Goal: Transaction & Acquisition: Obtain resource

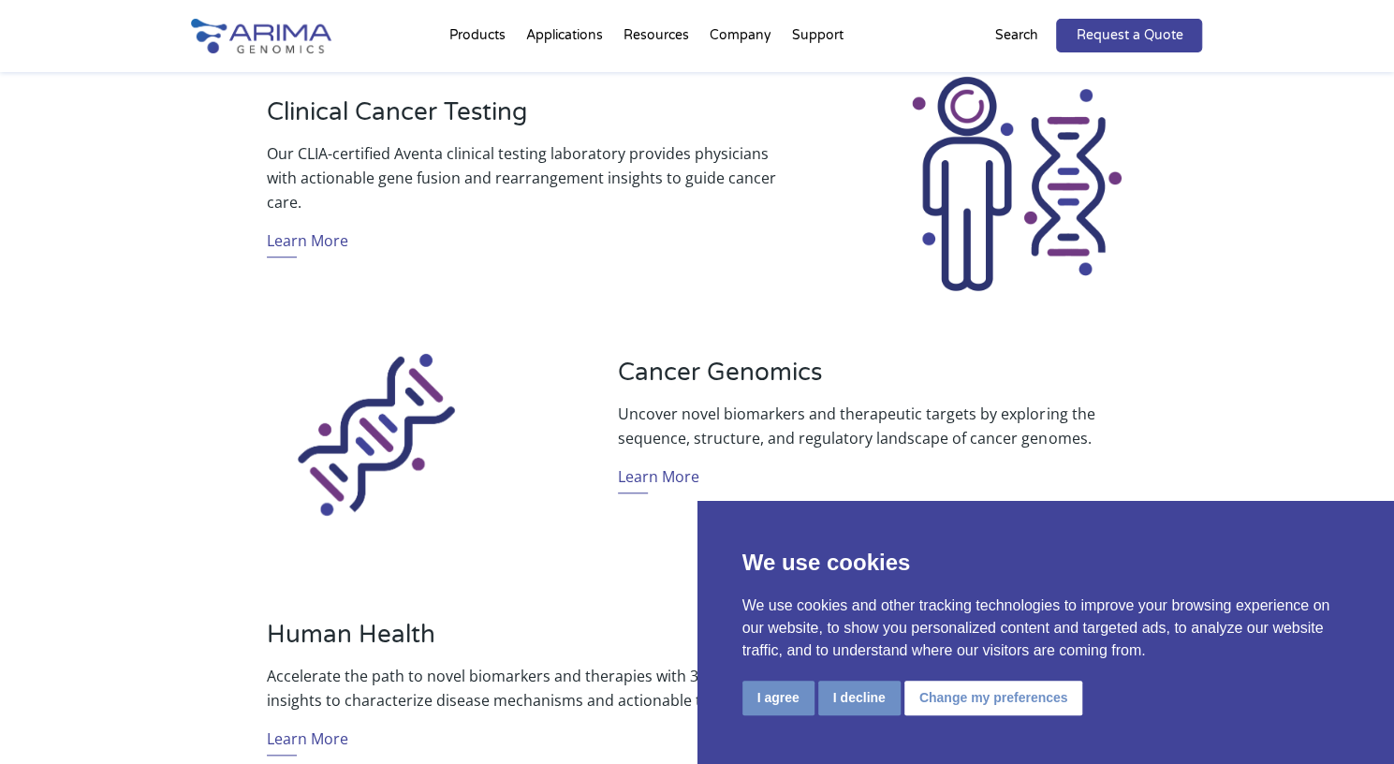
scroll to position [909, 0]
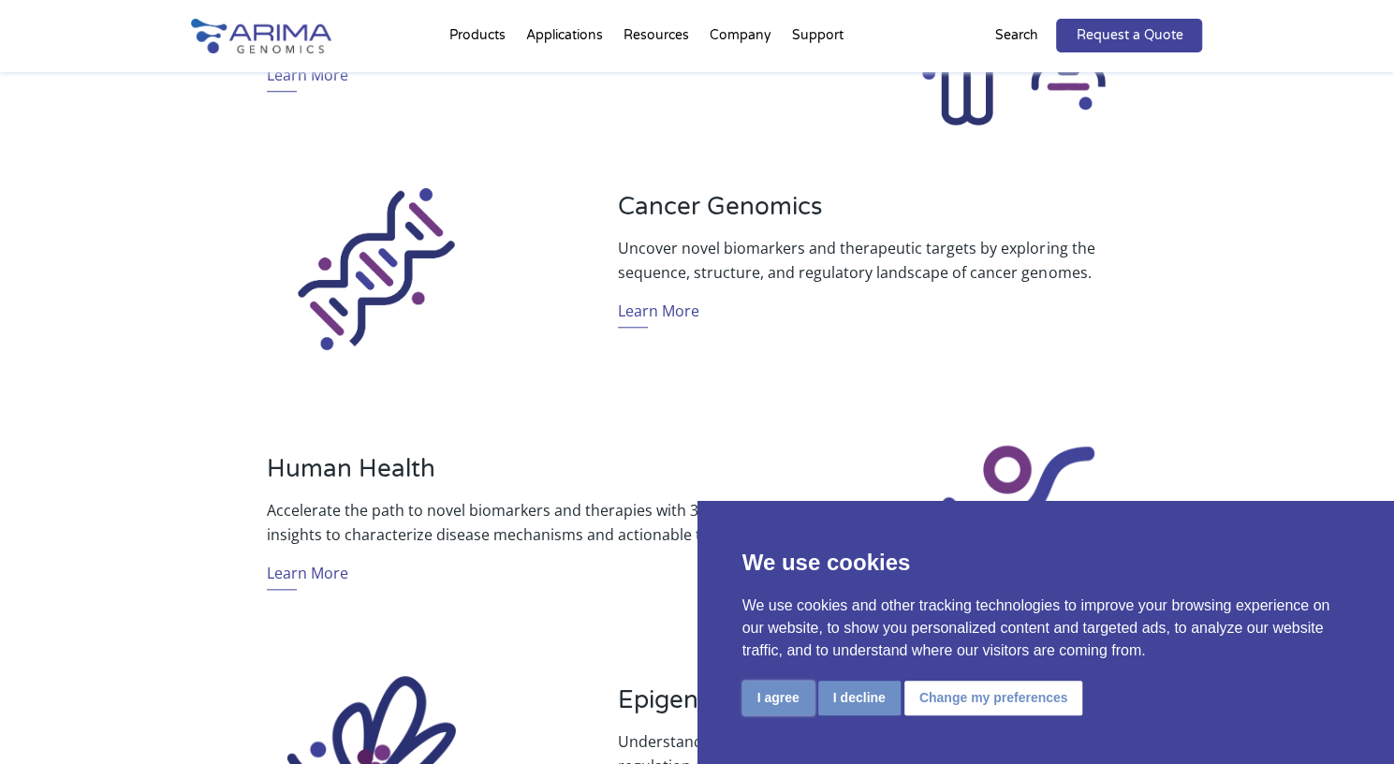
click at [763, 699] on button "I agree" at bounding box center [779, 698] width 72 height 35
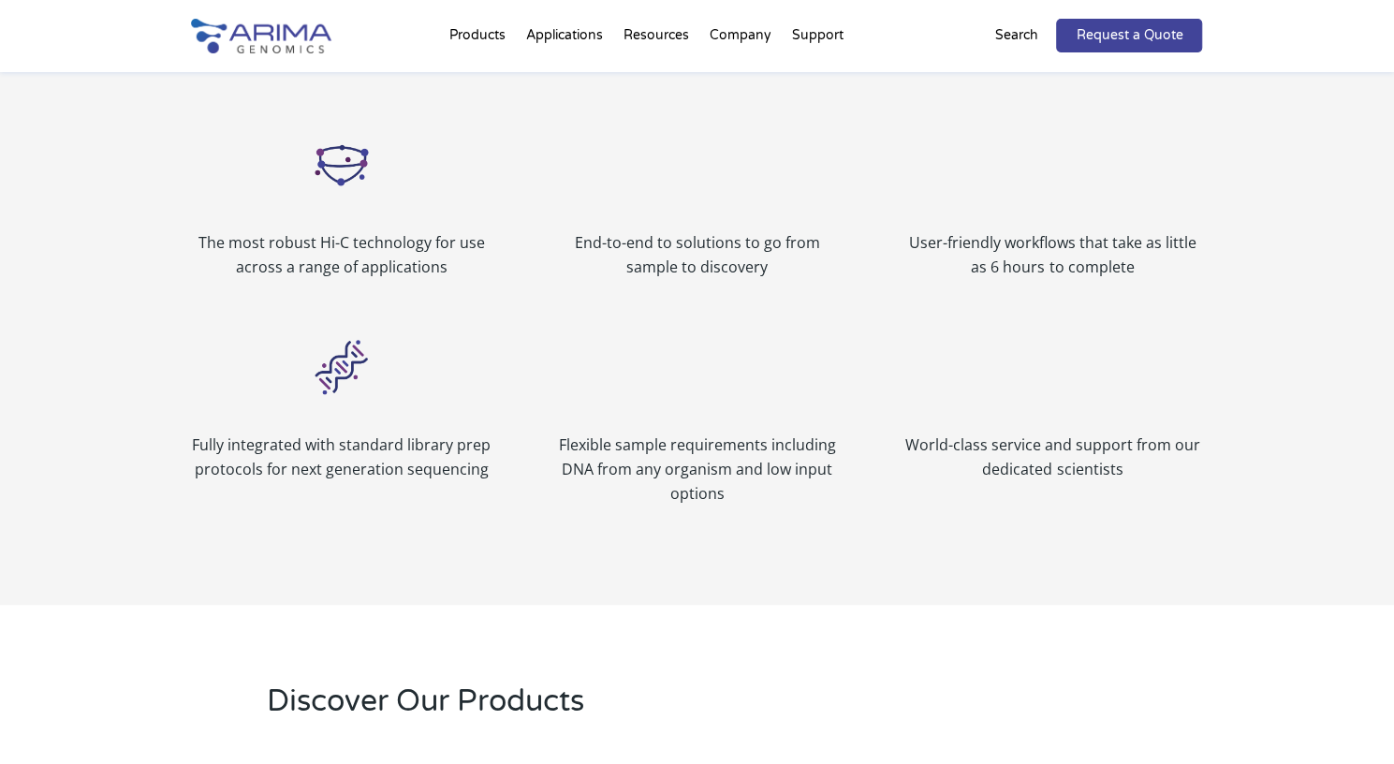
scroll to position [2142, 0]
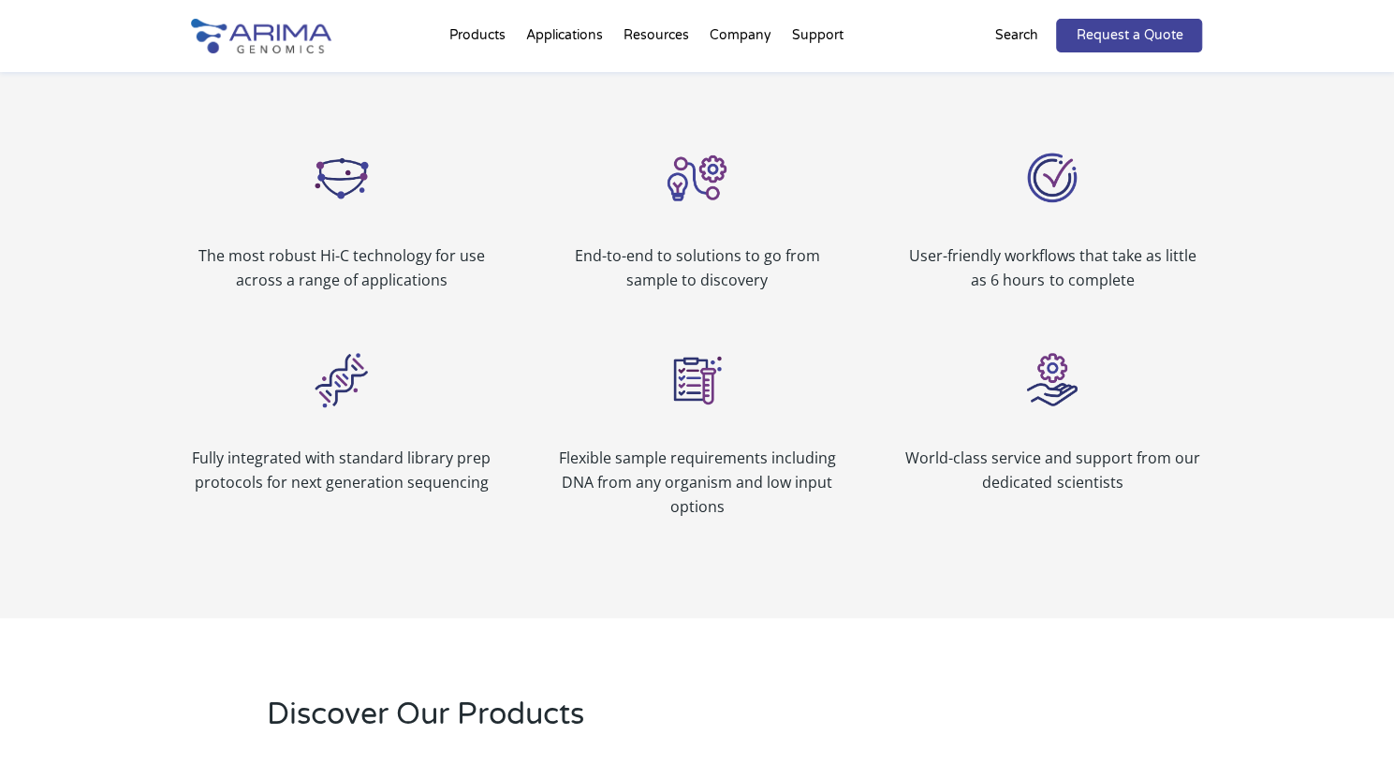
click at [359, 276] on p "The most robust Hi-C technology for use across a range of applications" at bounding box center [342, 267] width 300 height 49
click at [338, 183] on img at bounding box center [341, 177] width 75 height 75
click at [331, 171] on img at bounding box center [341, 177] width 75 height 75
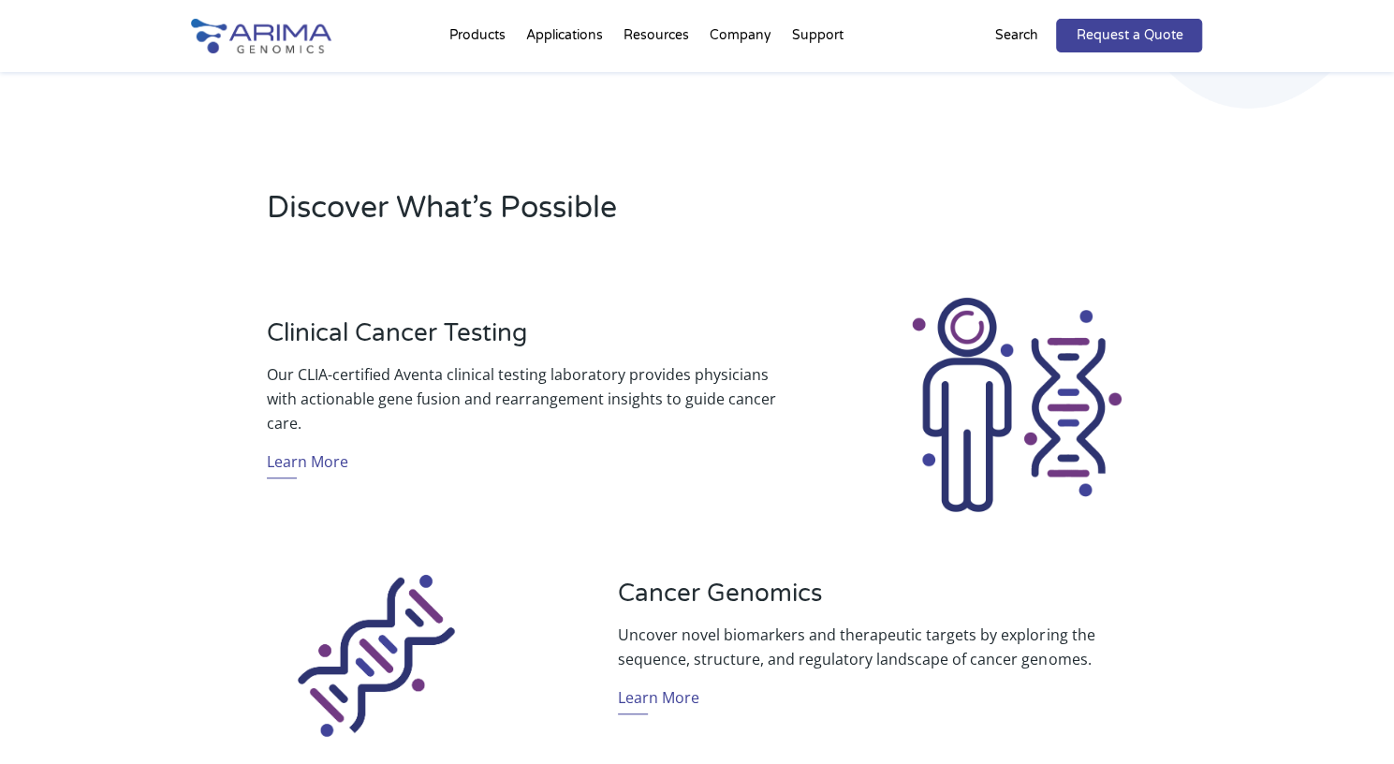
scroll to position [496, 0]
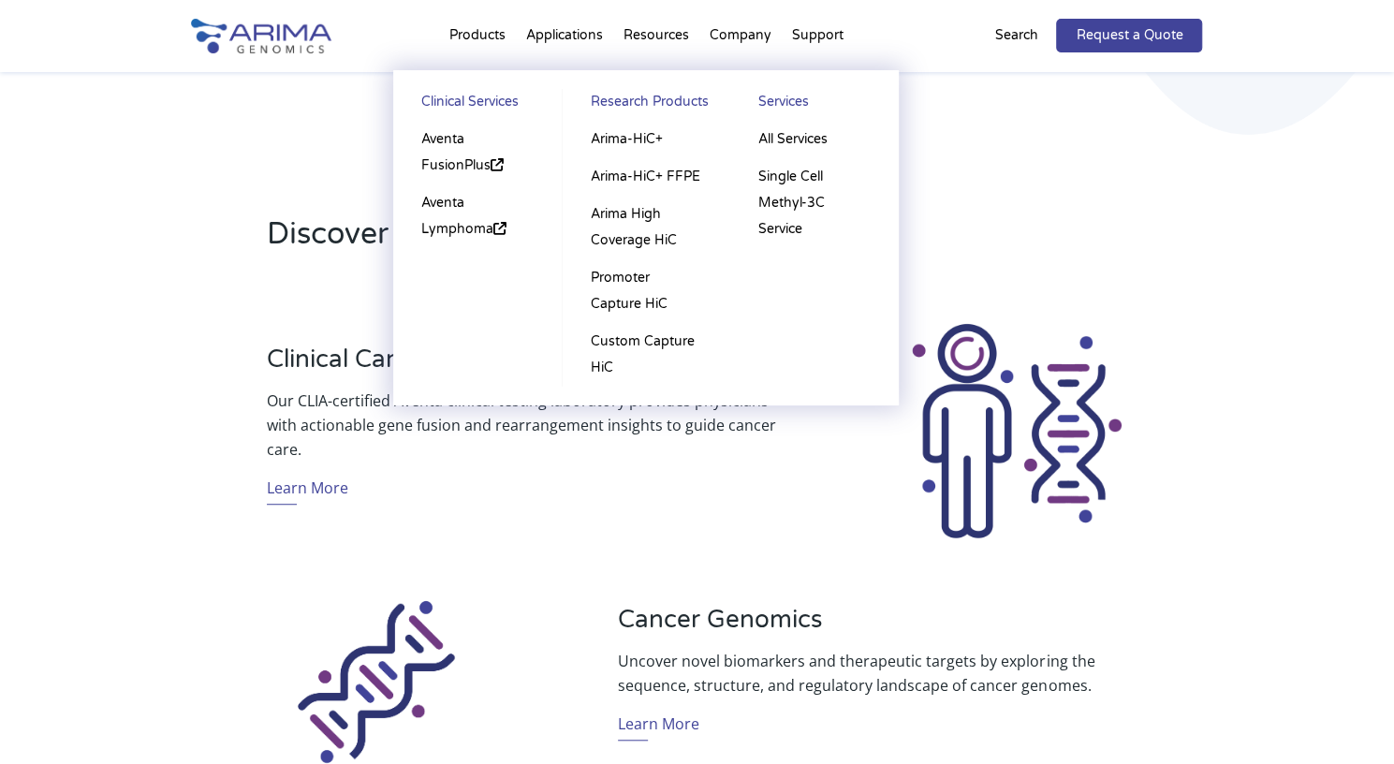
click at [625, 104] on link "Research Products" at bounding box center [646, 105] width 130 height 32
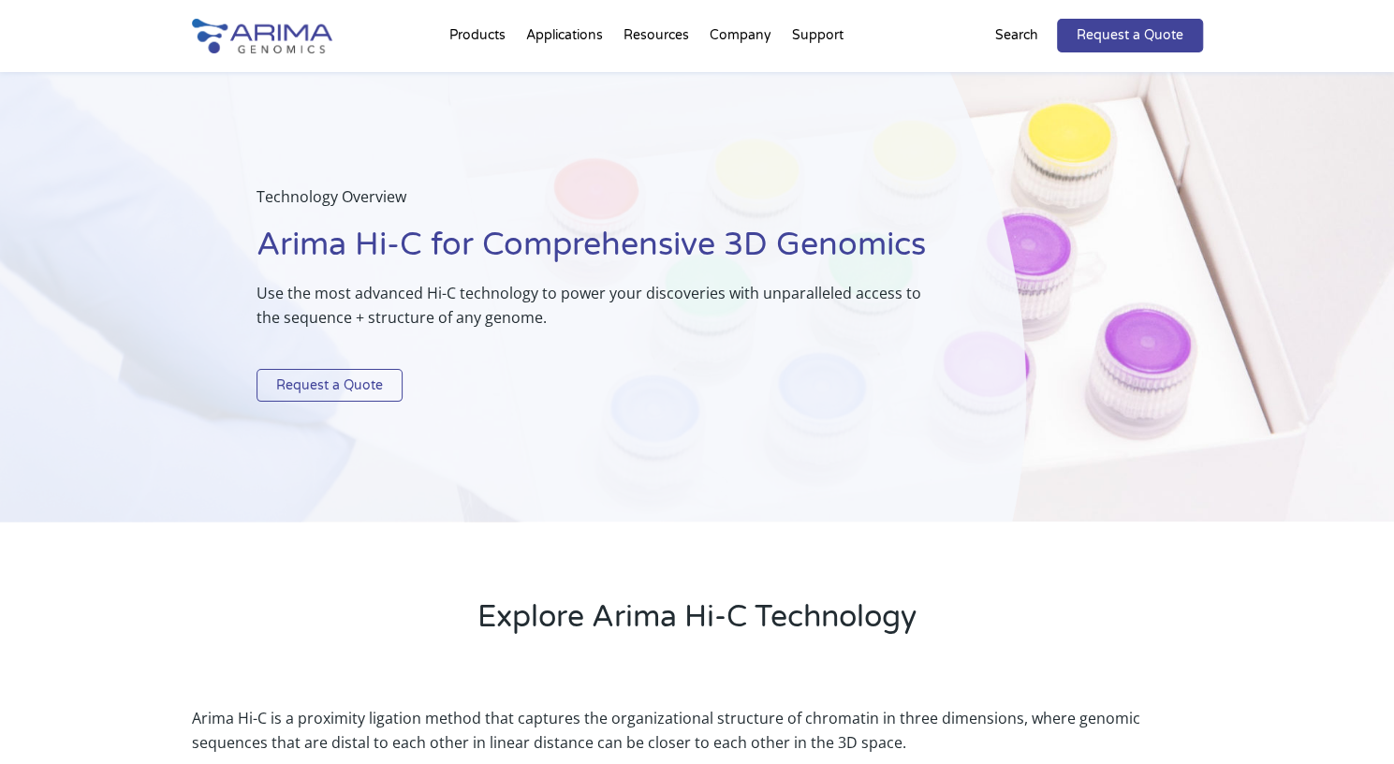
click at [330, 377] on link "Request a Quote" at bounding box center [330, 386] width 146 height 34
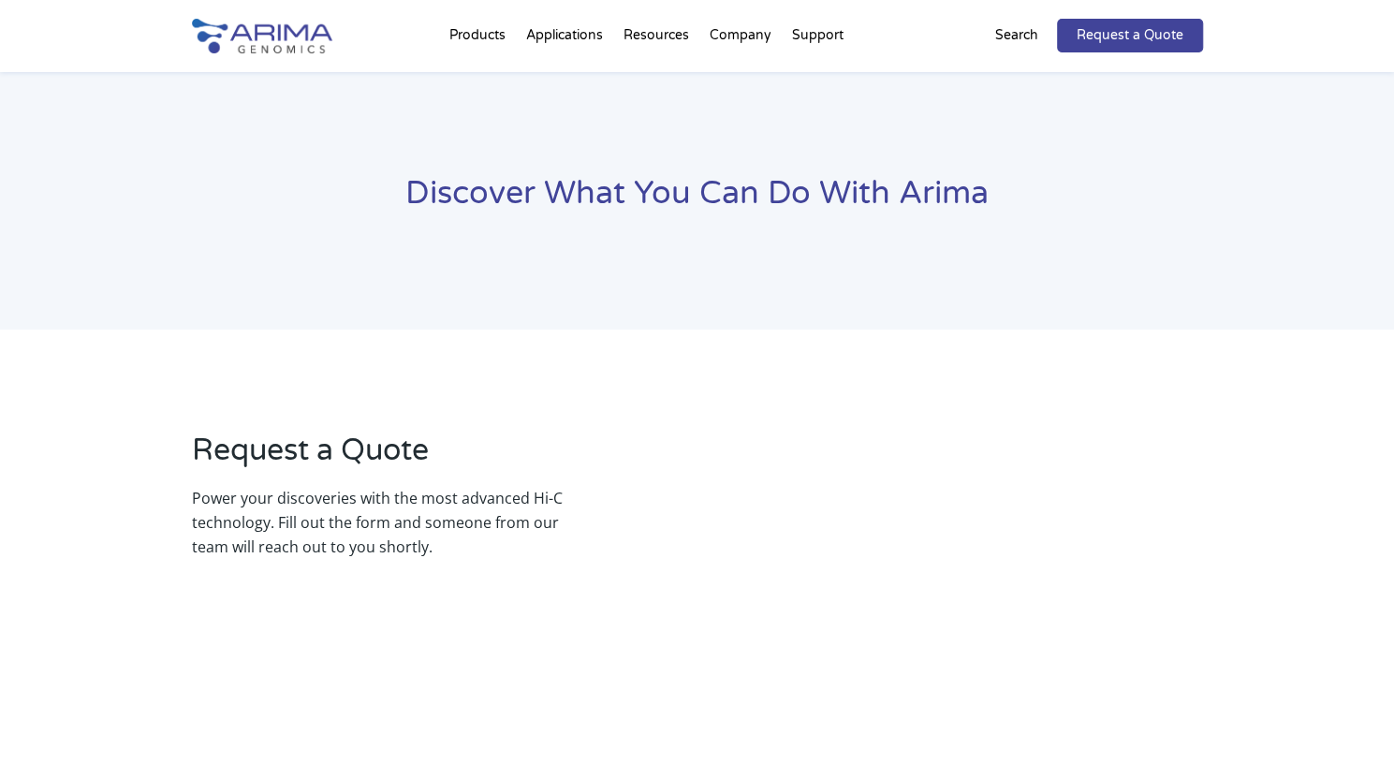
select select "Other/Non-US"
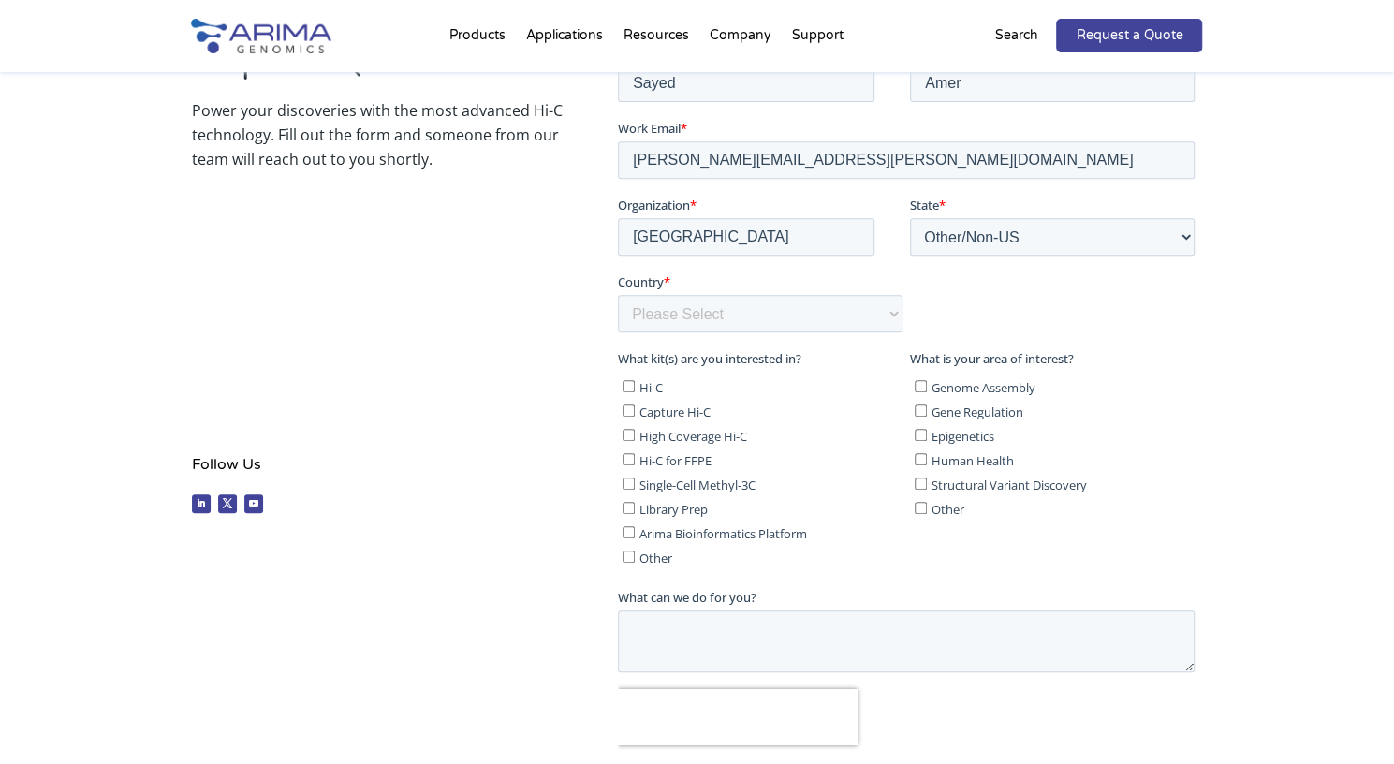
scroll to position [425, 0]
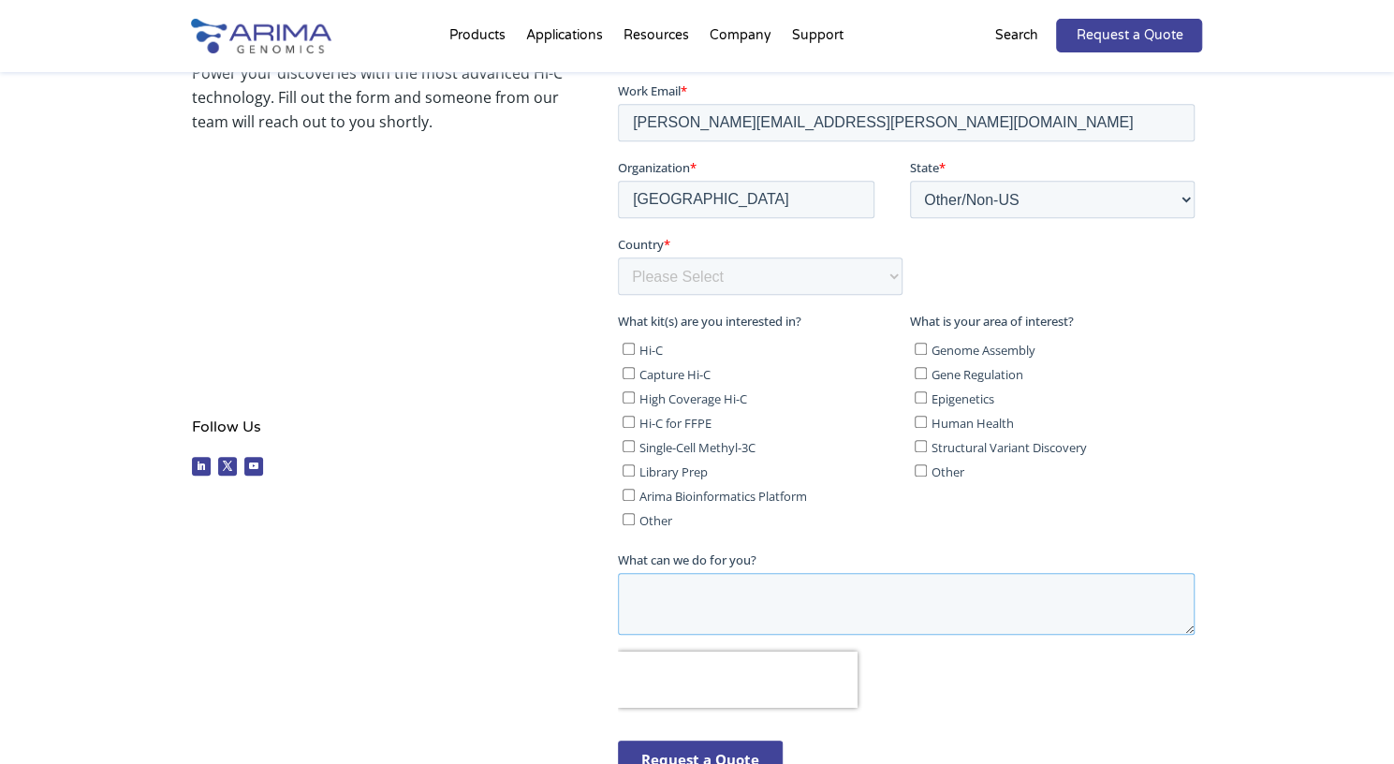
click at [1011, 621] on textarea "What can we do for you?" at bounding box center [906, 603] width 577 height 62
click at [758, 595] on textarea "Please send me quetes" at bounding box center [906, 603] width 577 height 62
click at [1052, 589] on textarea "Please send me quotes for all the necessary kits prices and facilites" at bounding box center [906, 603] width 577 height 62
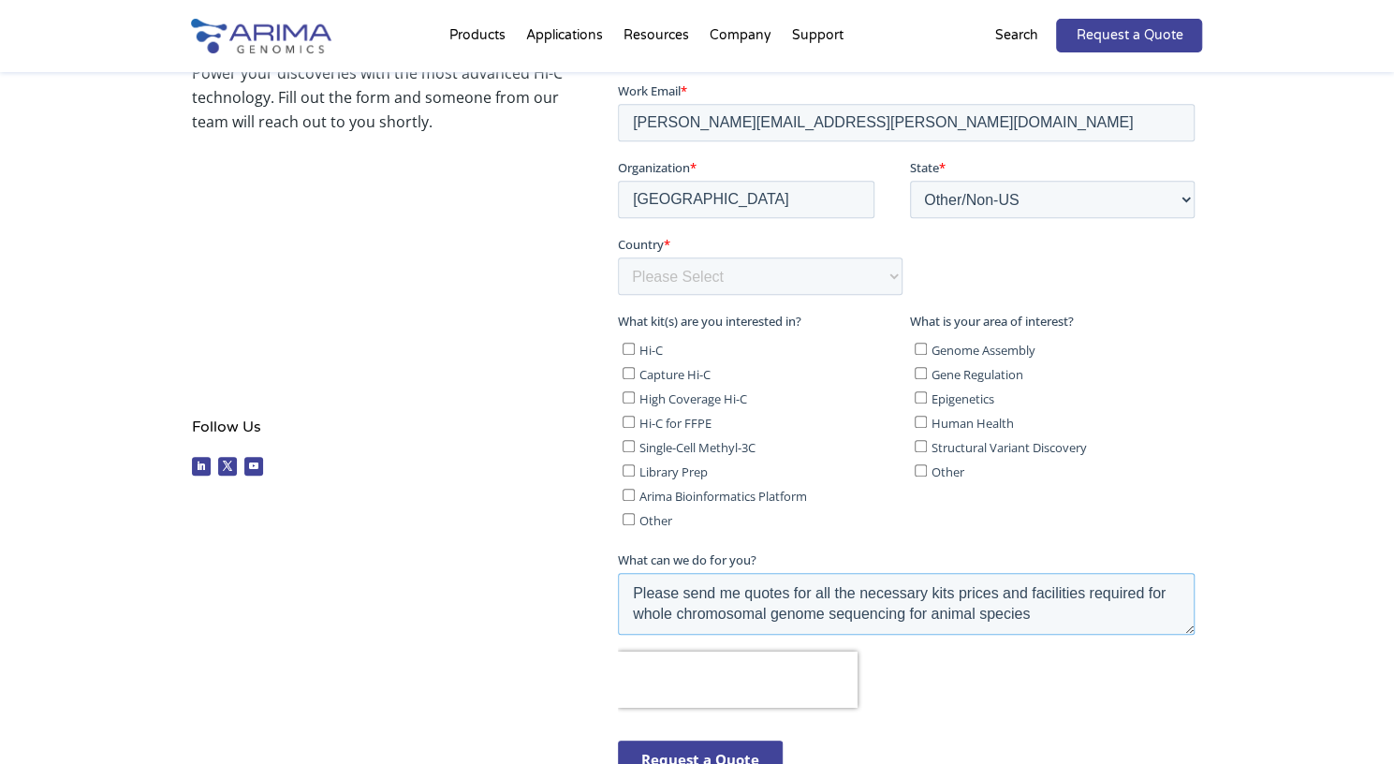
type textarea "Please send me quotes for all the necessary kits prices and facilities required…"
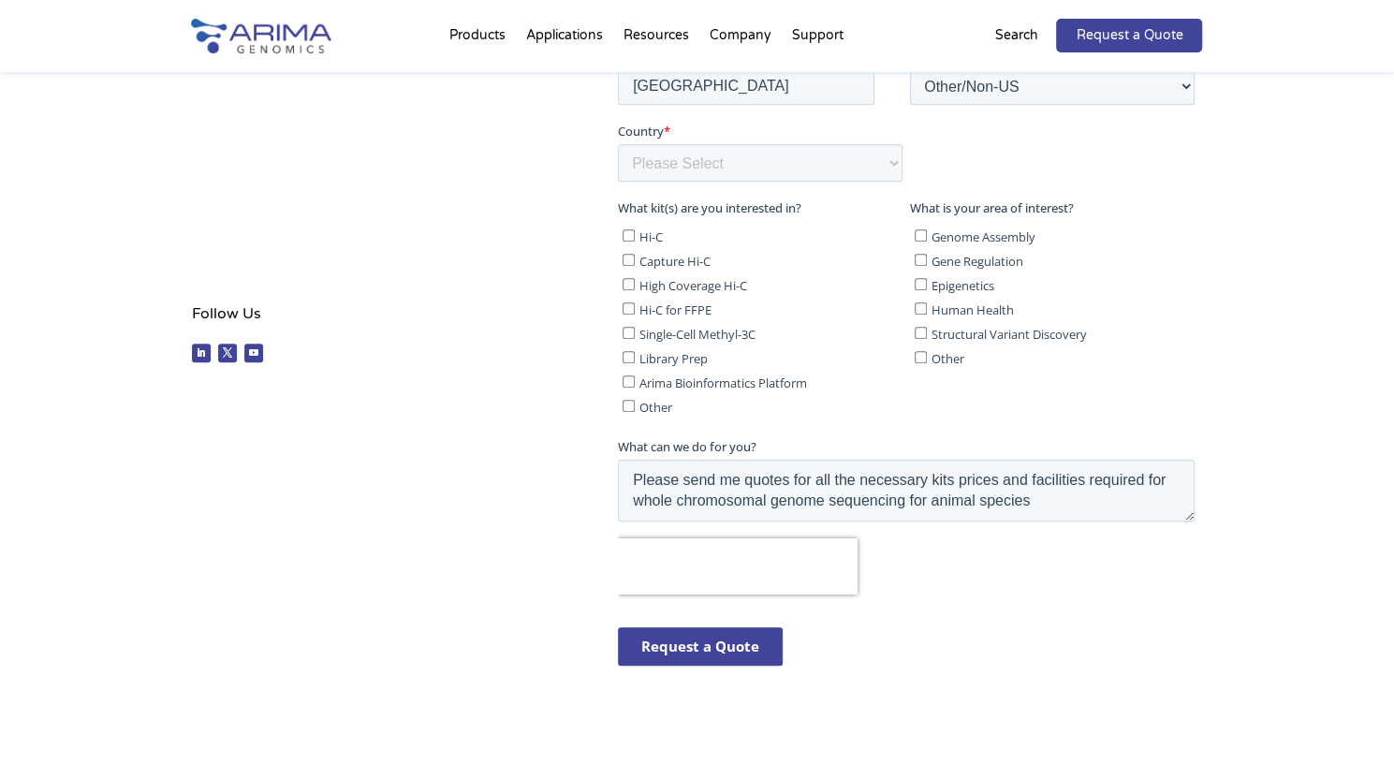
scroll to position [549, 0]
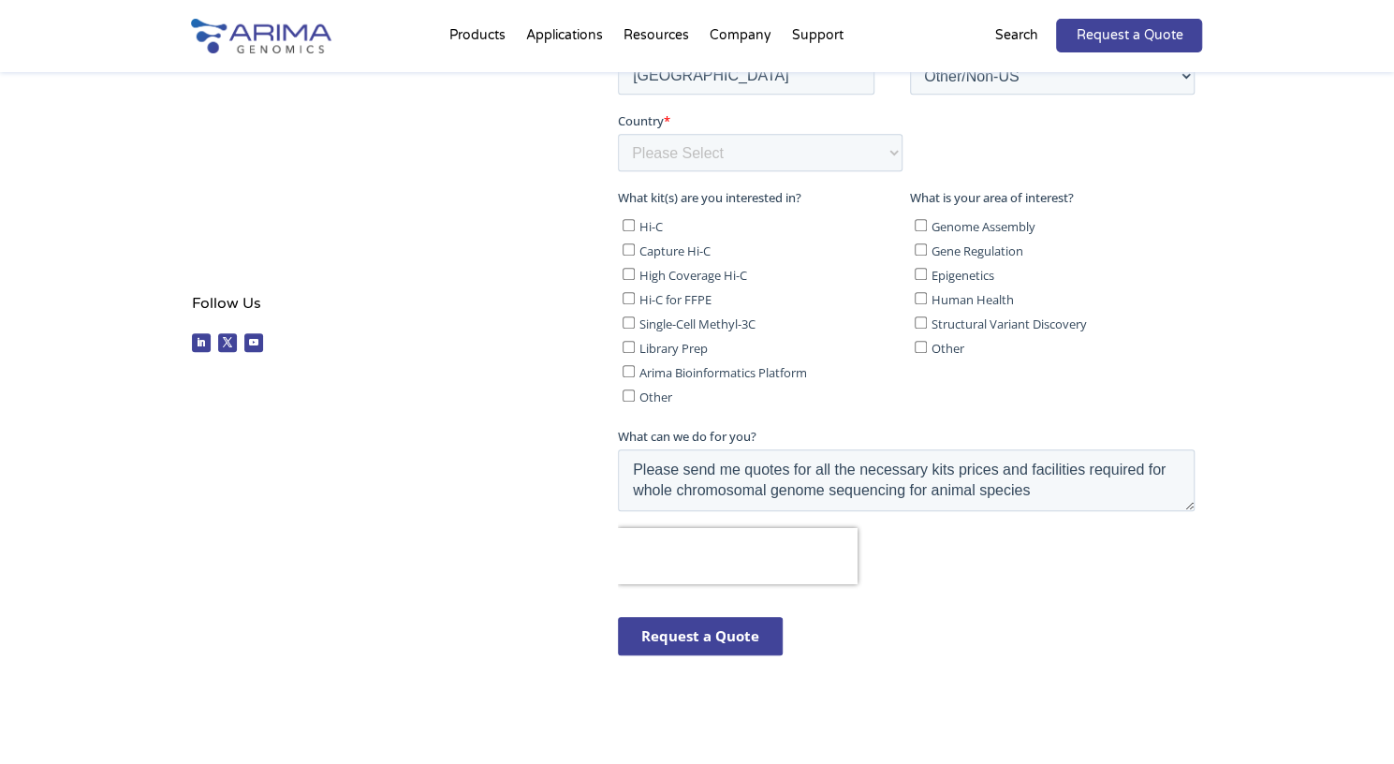
click at [710, 635] on input "Request a Quote" at bounding box center [700, 636] width 165 height 38
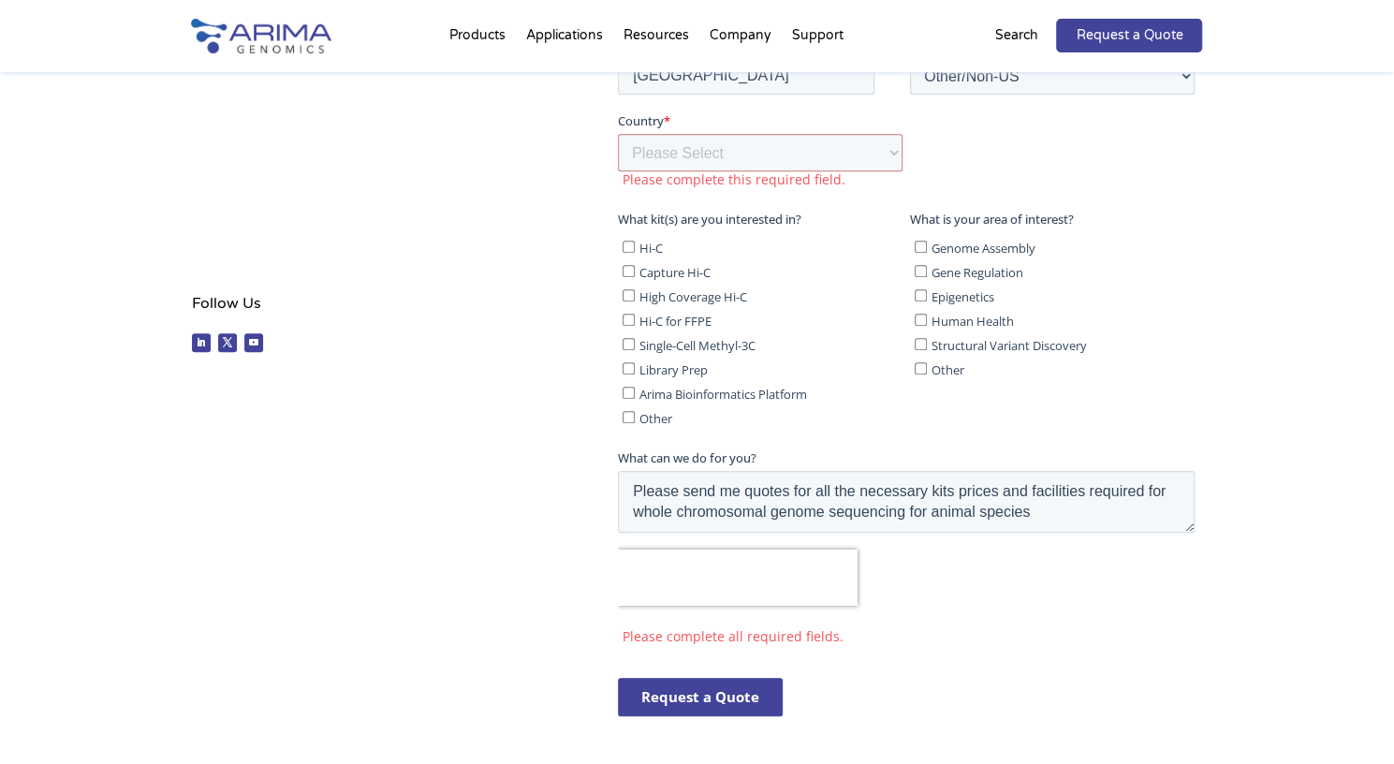
click at [630, 324] on input "Hi-C for FFPE" at bounding box center [629, 320] width 12 height 12
checkbox input "true"
click at [920, 245] on input "Genome Assembly" at bounding box center [921, 247] width 12 height 12
checkbox input "true"
click at [628, 372] on input "Library Prep" at bounding box center [629, 368] width 12 height 12
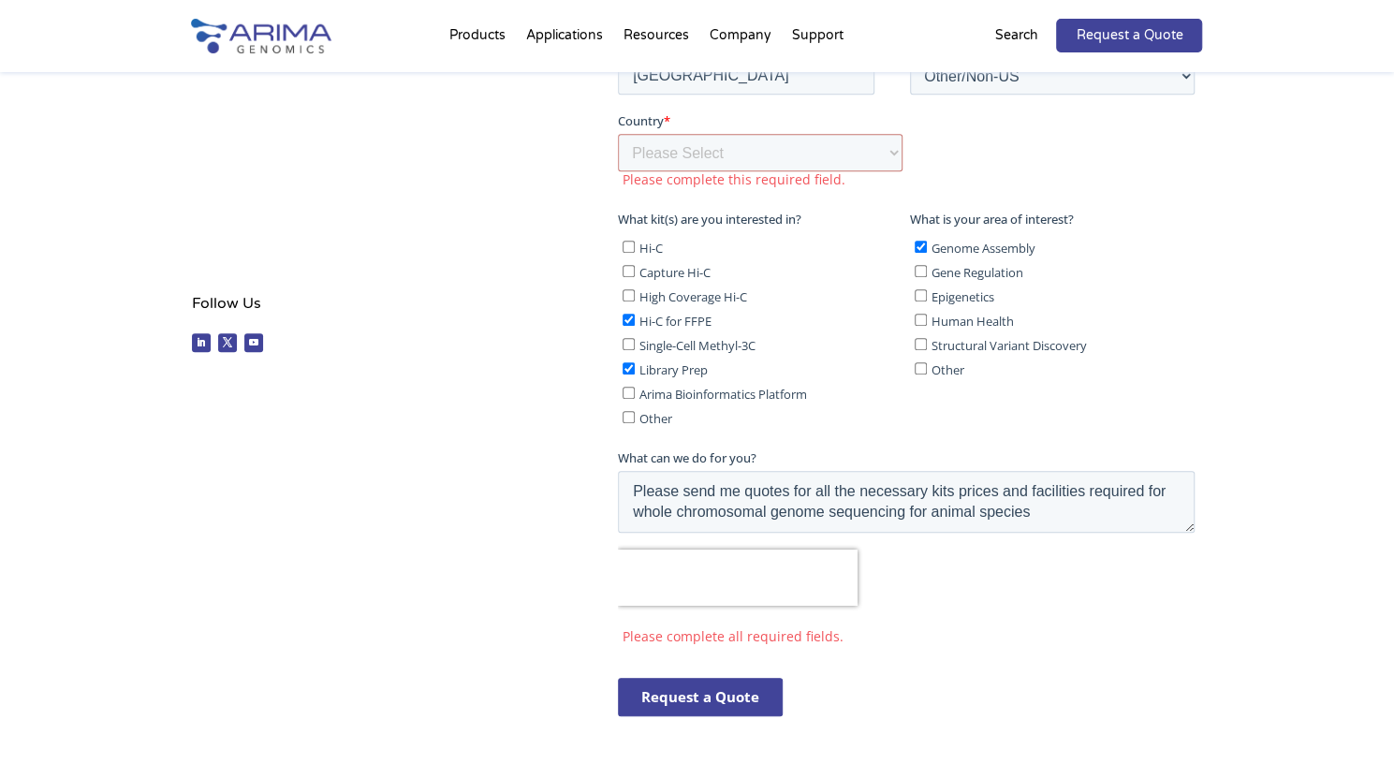
checkbox input "true"
click at [625, 394] on input "Arima Bioinformatics Platform" at bounding box center [629, 393] width 12 height 12
checkbox input "true"
click at [627, 294] on input "High Coverage Hi-C" at bounding box center [629, 295] width 12 height 12
checkbox input "true"
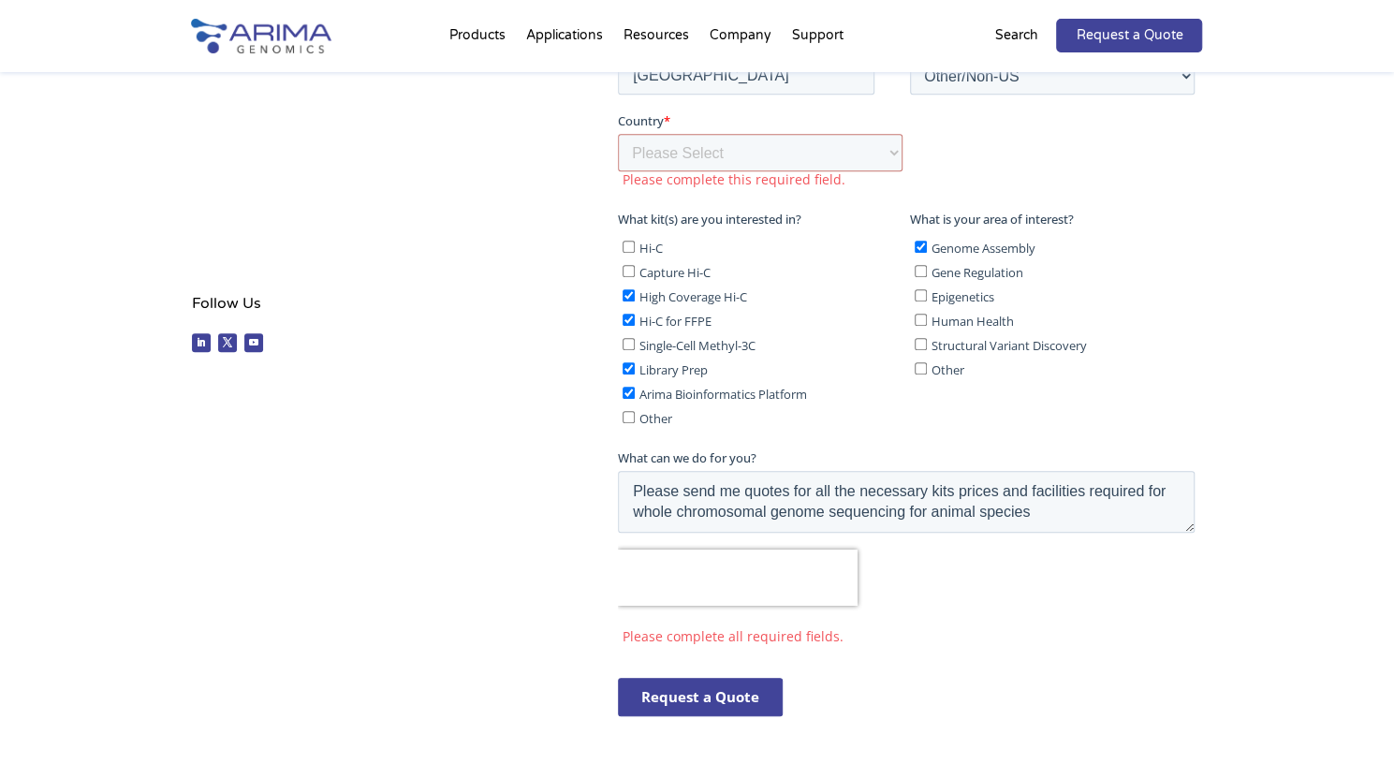
click at [625, 245] on input "Hi-C" at bounding box center [629, 247] width 12 height 12
checkbox input "true"
click at [706, 145] on select "Please Select Afghanistan Åland Islands Albania Algeria American Samoa Andorra …" at bounding box center [760, 152] width 285 height 37
select select "Saudi Arabia"
click at [618, 171] on select "Please Select Afghanistan Åland Islands Albania Algeria American Samoa Andorra …" at bounding box center [760, 152] width 285 height 37
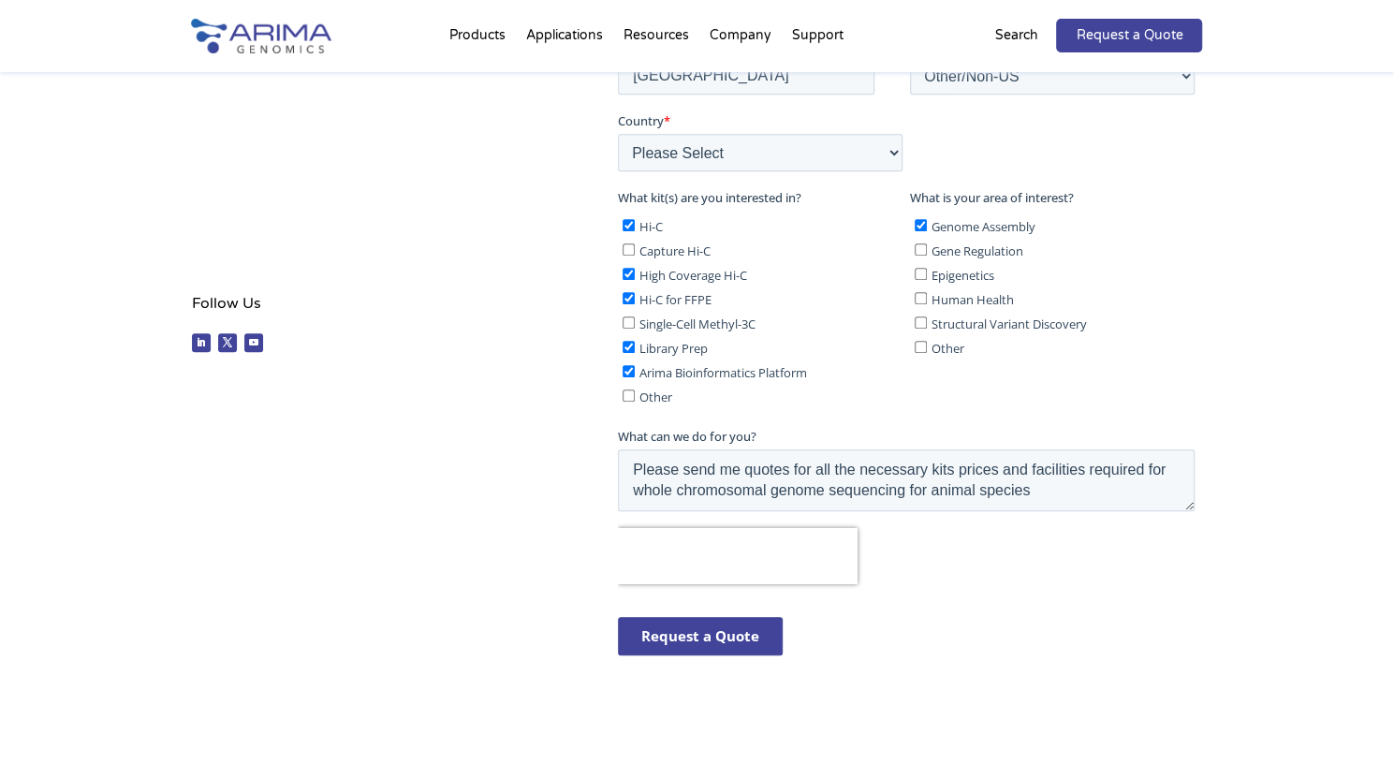
click at [701, 630] on input "Request a Quote" at bounding box center [700, 636] width 165 height 38
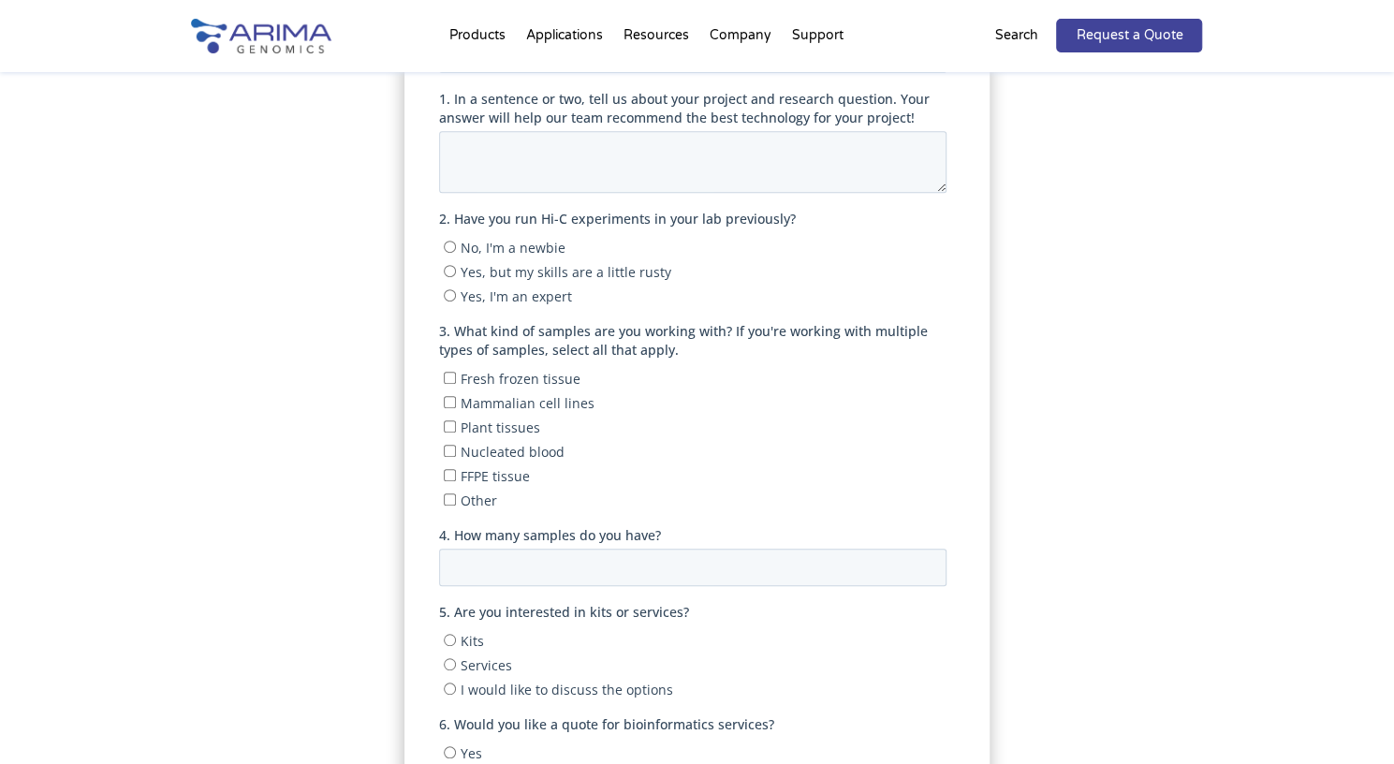
scroll to position [427, 0]
click at [450, 241] on input "No, I'm a newbie" at bounding box center [450, 244] width 12 height 12
radio input "true"
click at [449, 403] on input "Mammalian cell lines" at bounding box center [450, 399] width 12 height 12
checkbox input "true"
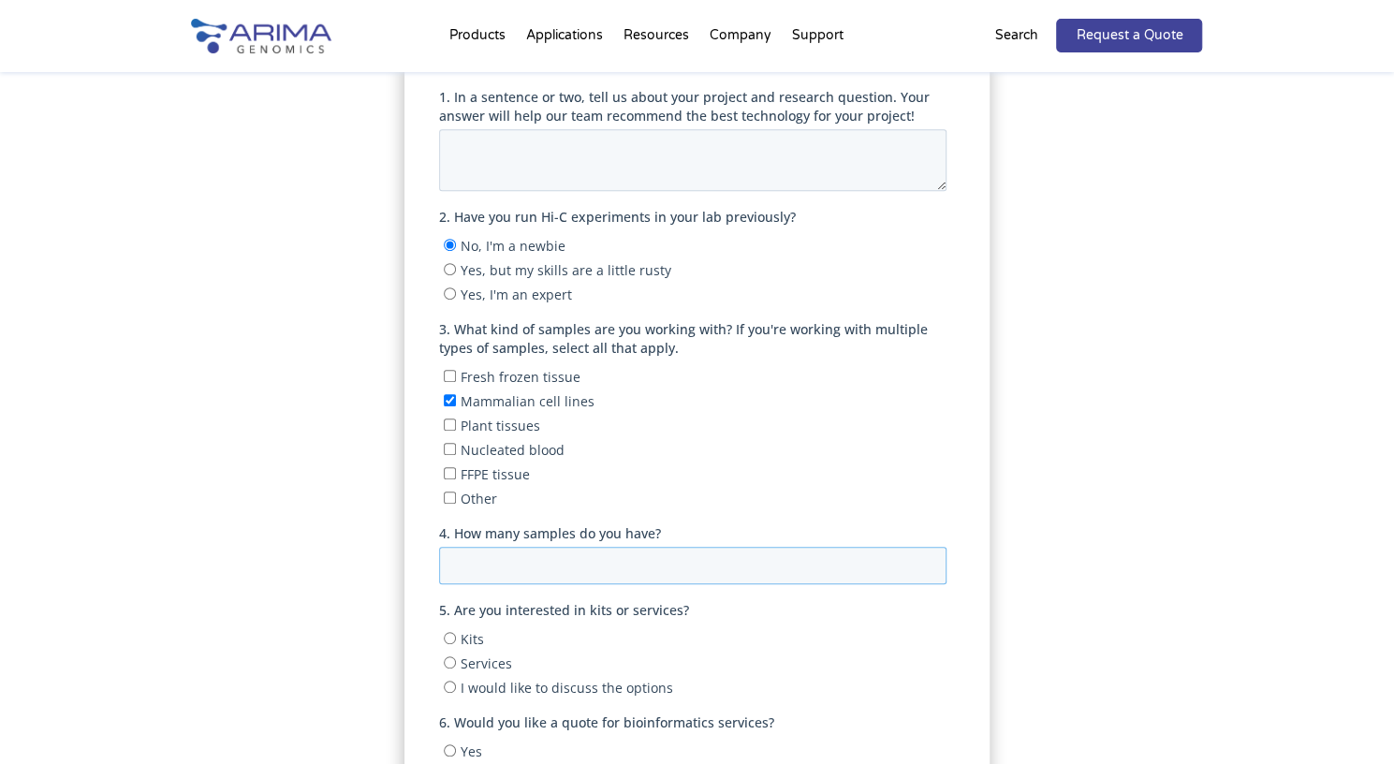
click at [508, 574] on input "4. How many samples do you have?" at bounding box center [692, 564] width 507 height 37
type input "1"
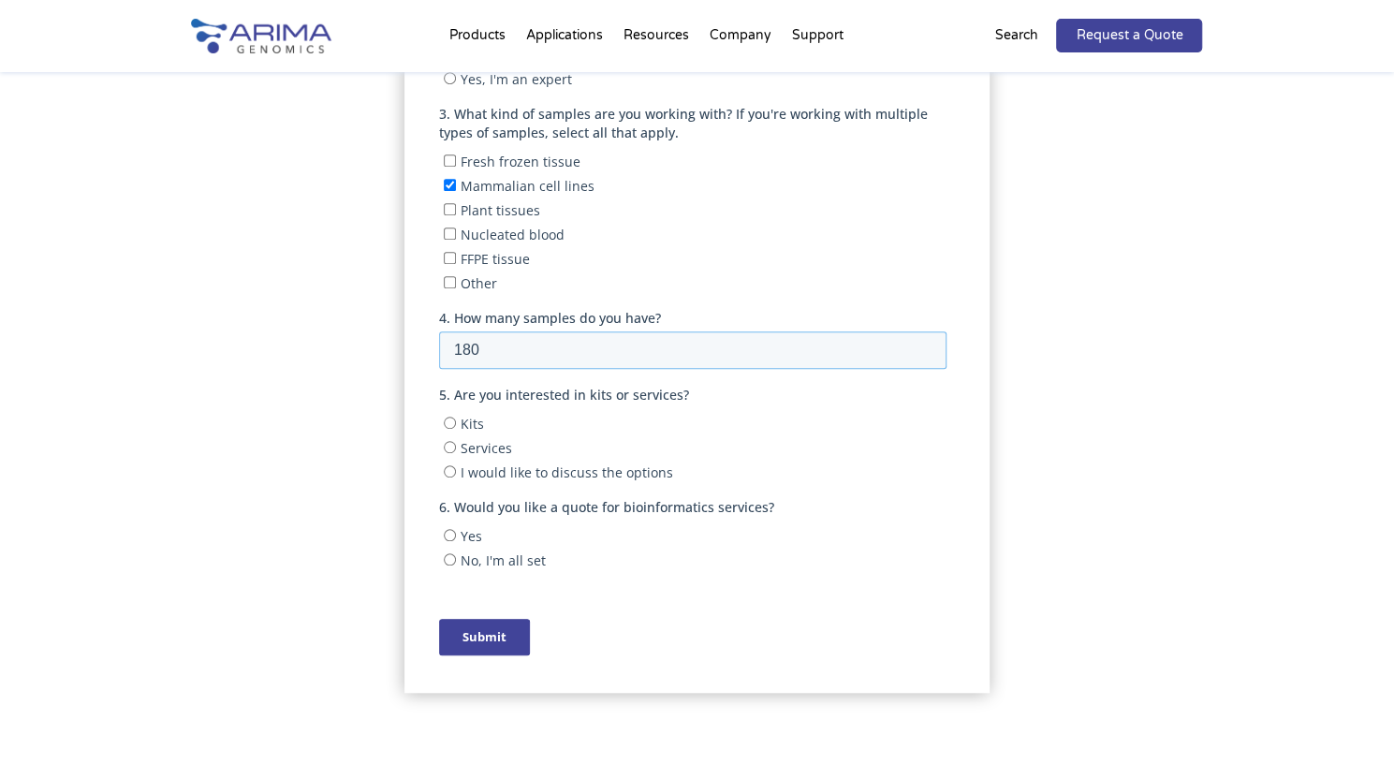
scroll to position [734, 0]
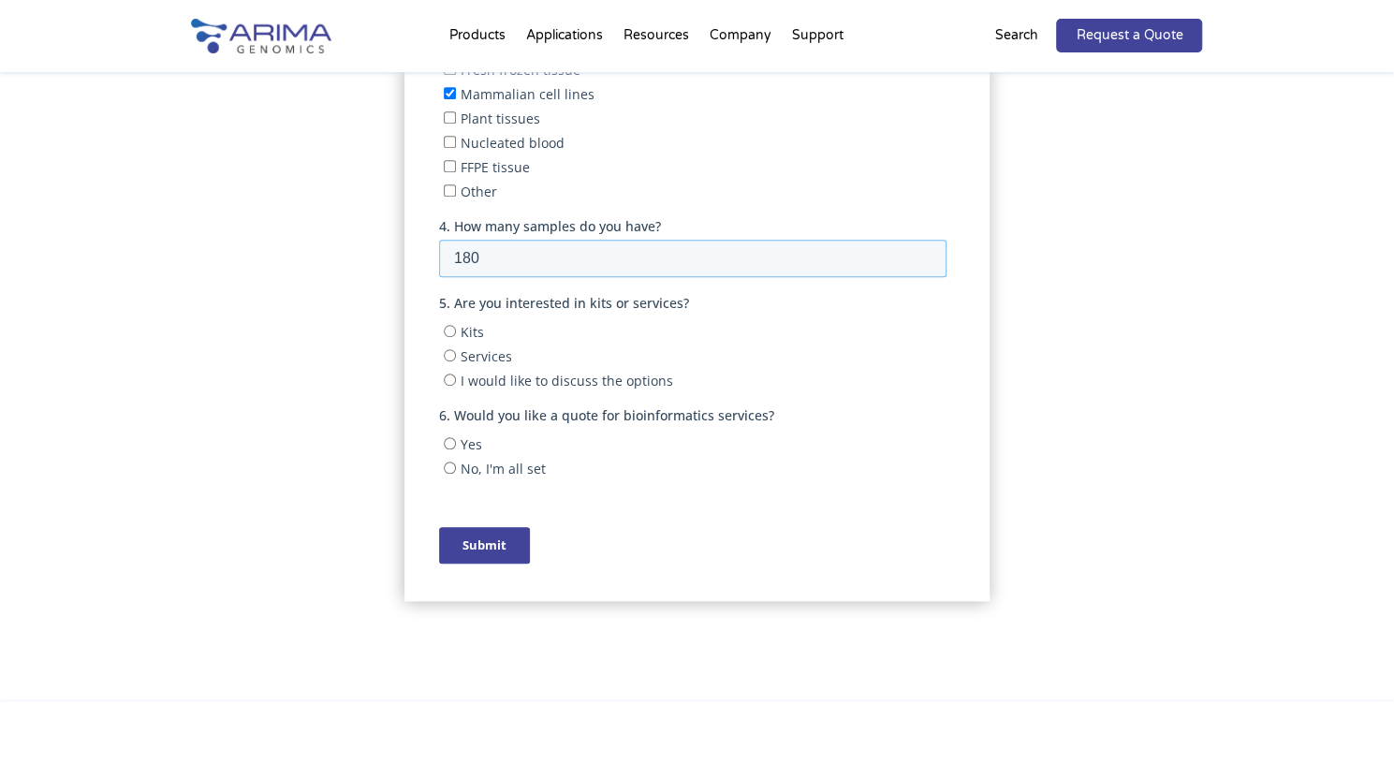
type input "180"
click at [449, 330] on input "Kits" at bounding box center [450, 331] width 12 height 12
radio input "true"
click at [449, 358] on input "Services" at bounding box center [450, 355] width 12 height 12
radio input "true"
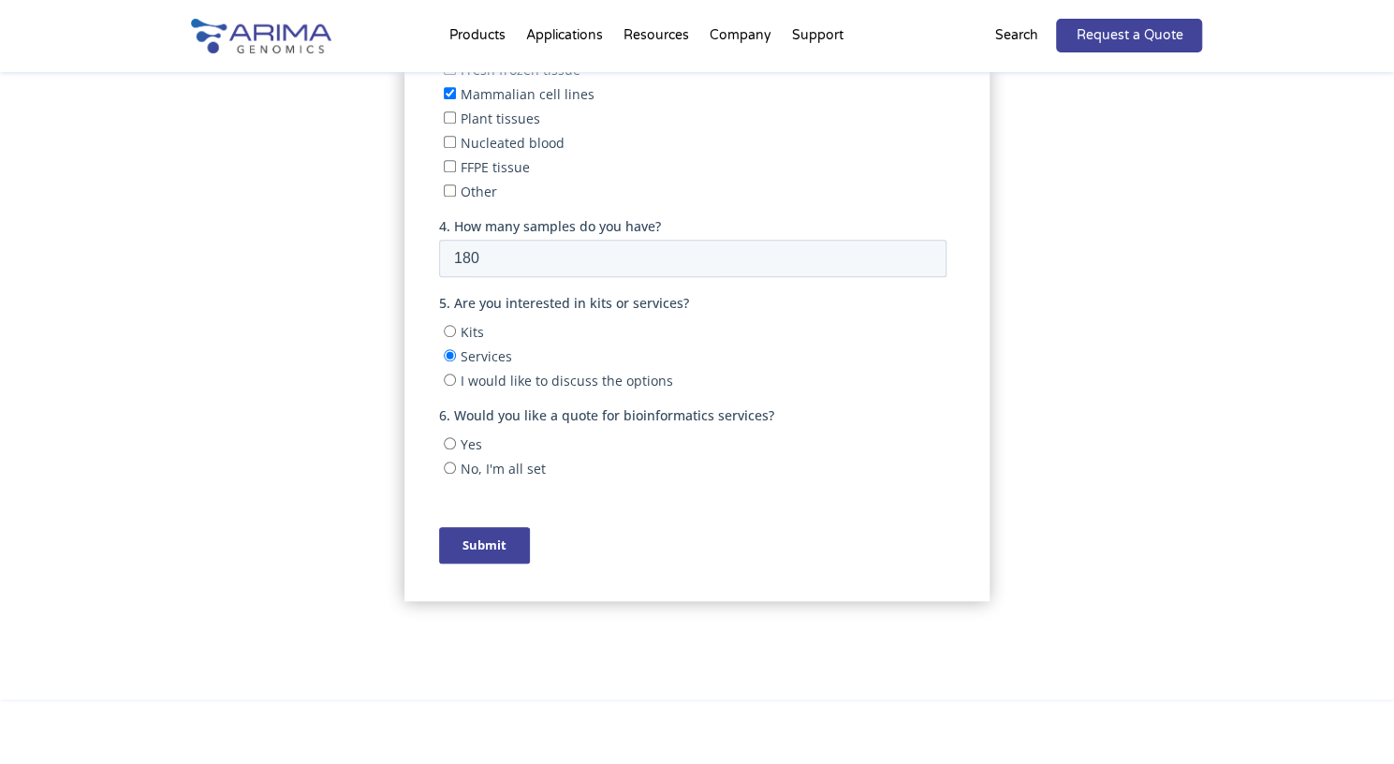
click at [445, 332] on input "Kits" at bounding box center [450, 331] width 12 height 12
radio input "true"
click at [447, 445] on input "Yes" at bounding box center [450, 443] width 12 height 12
radio input "true"
click at [489, 546] on input "Submit" at bounding box center [484, 545] width 91 height 37
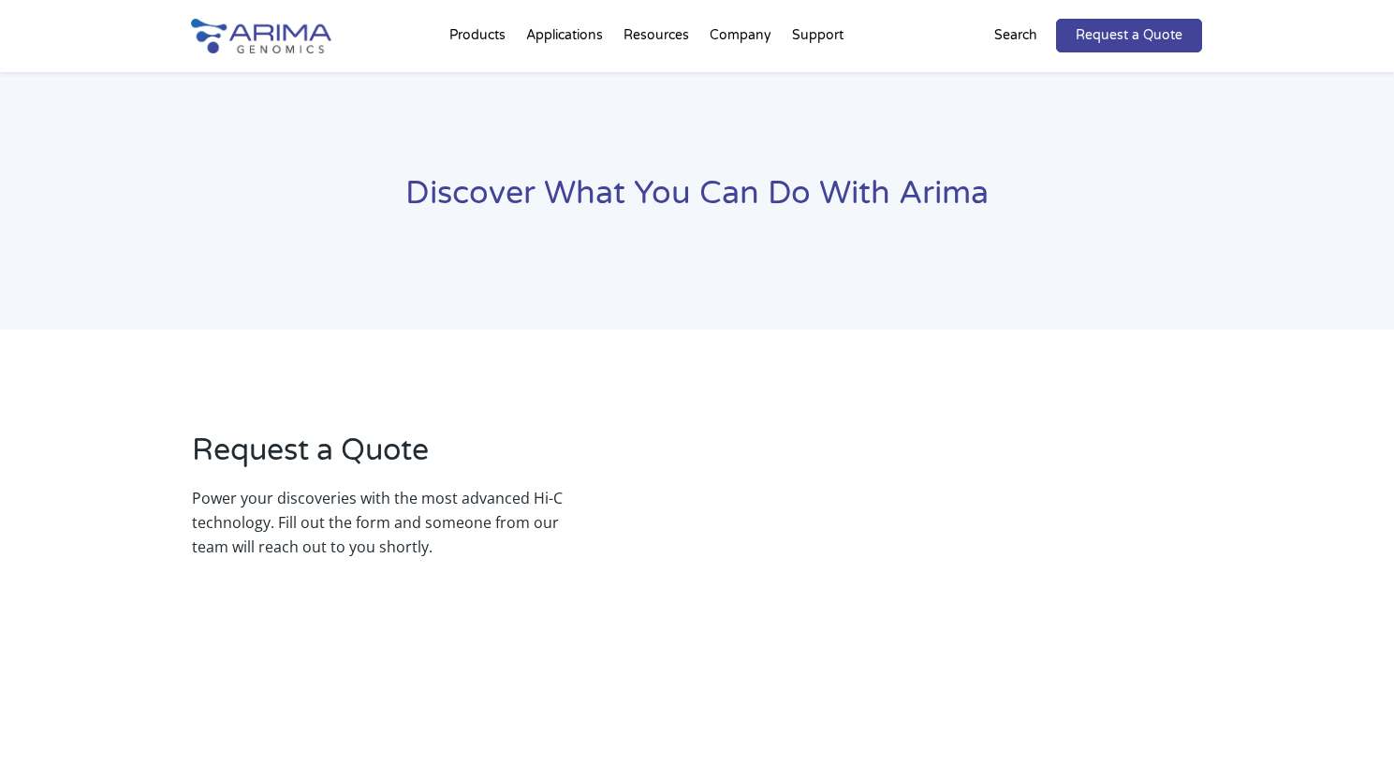
scroll to position [549, 0]
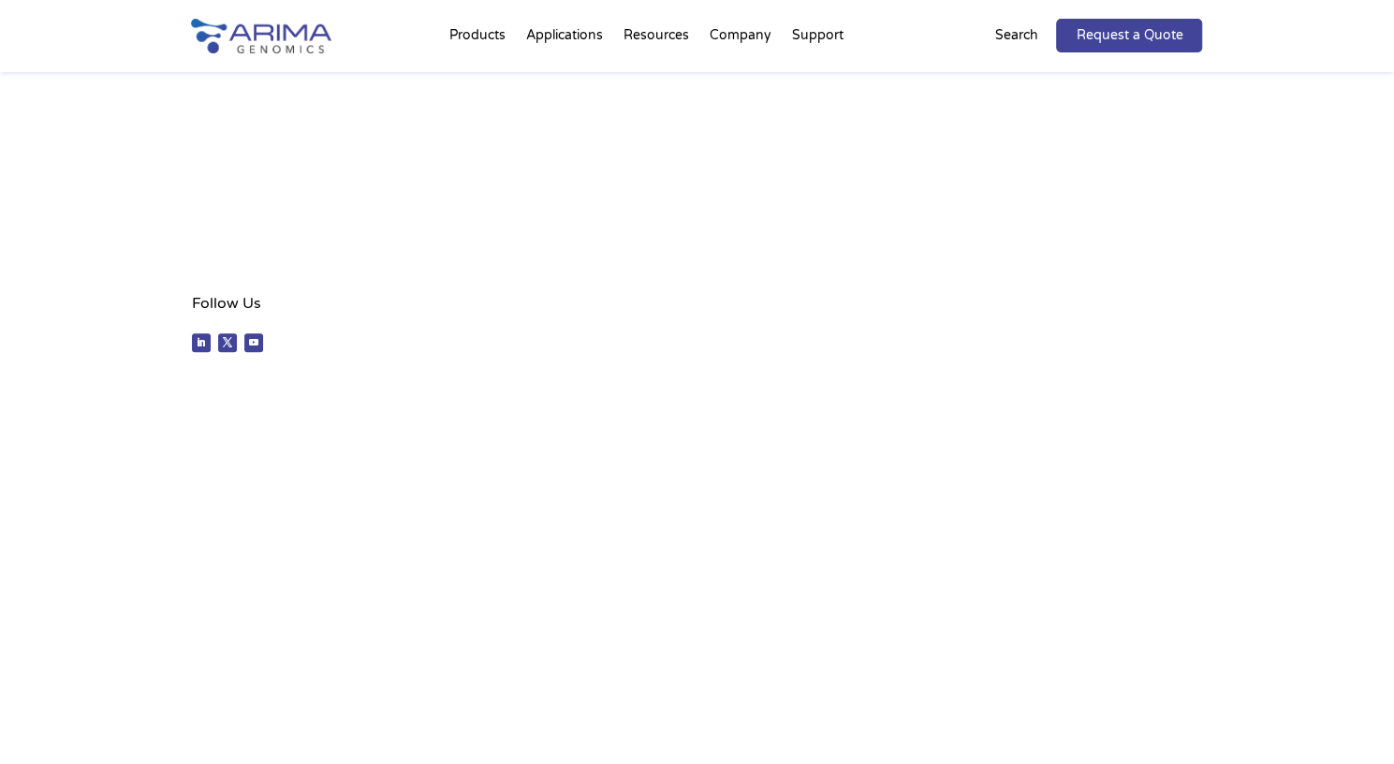
select select "Other/Non-US"
select select "[GEOGRAPHIC_DATA]"
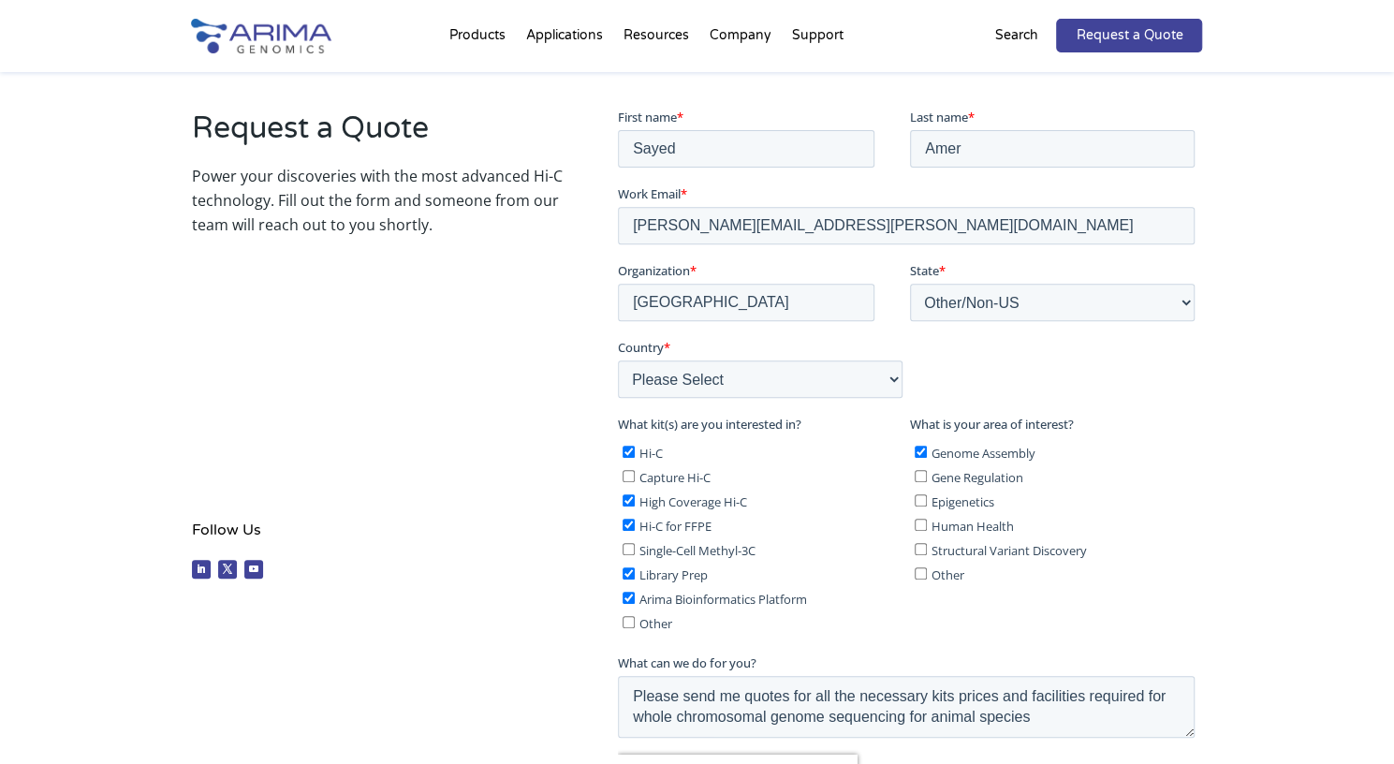
scroll to position [320, 0]
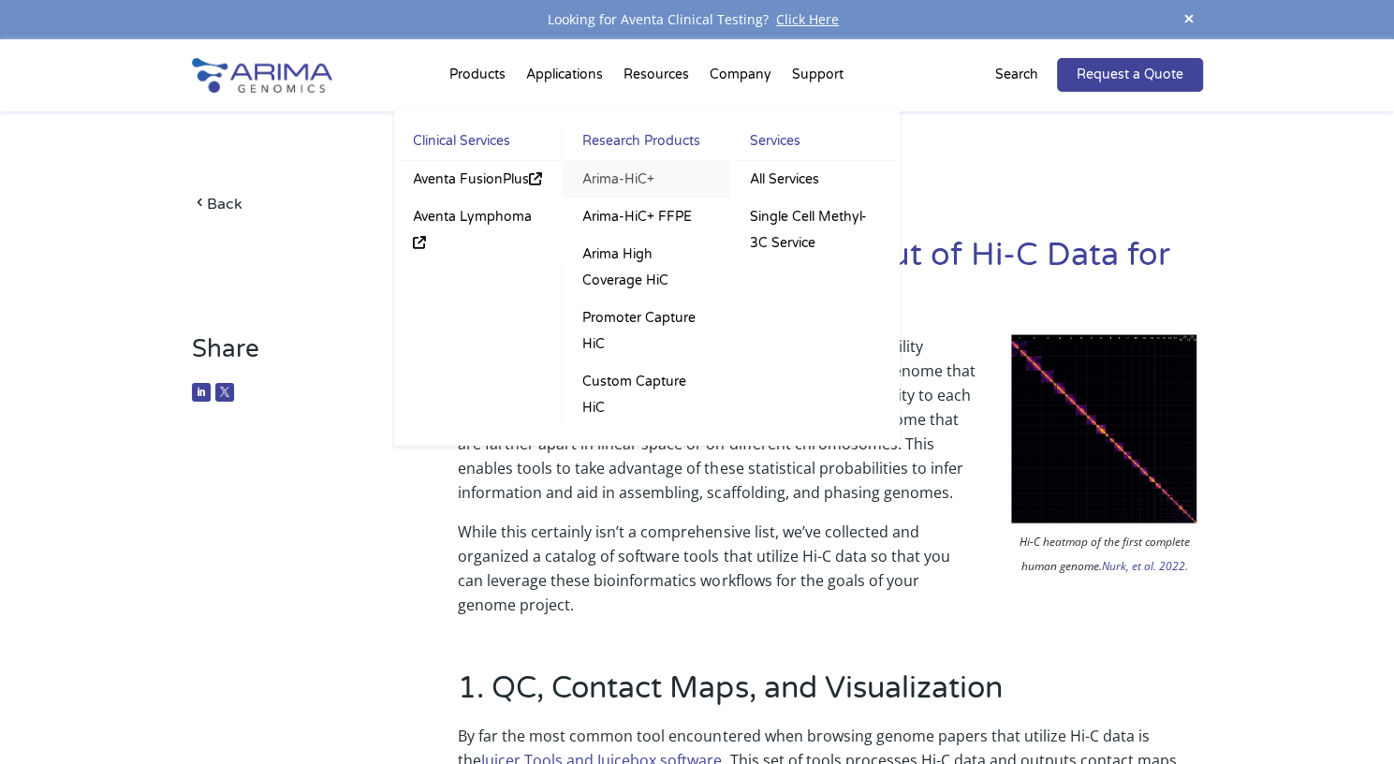
click at [618, 179] on link "Arima-HiC+" at bounding box center [647, 179] width 168 height 37
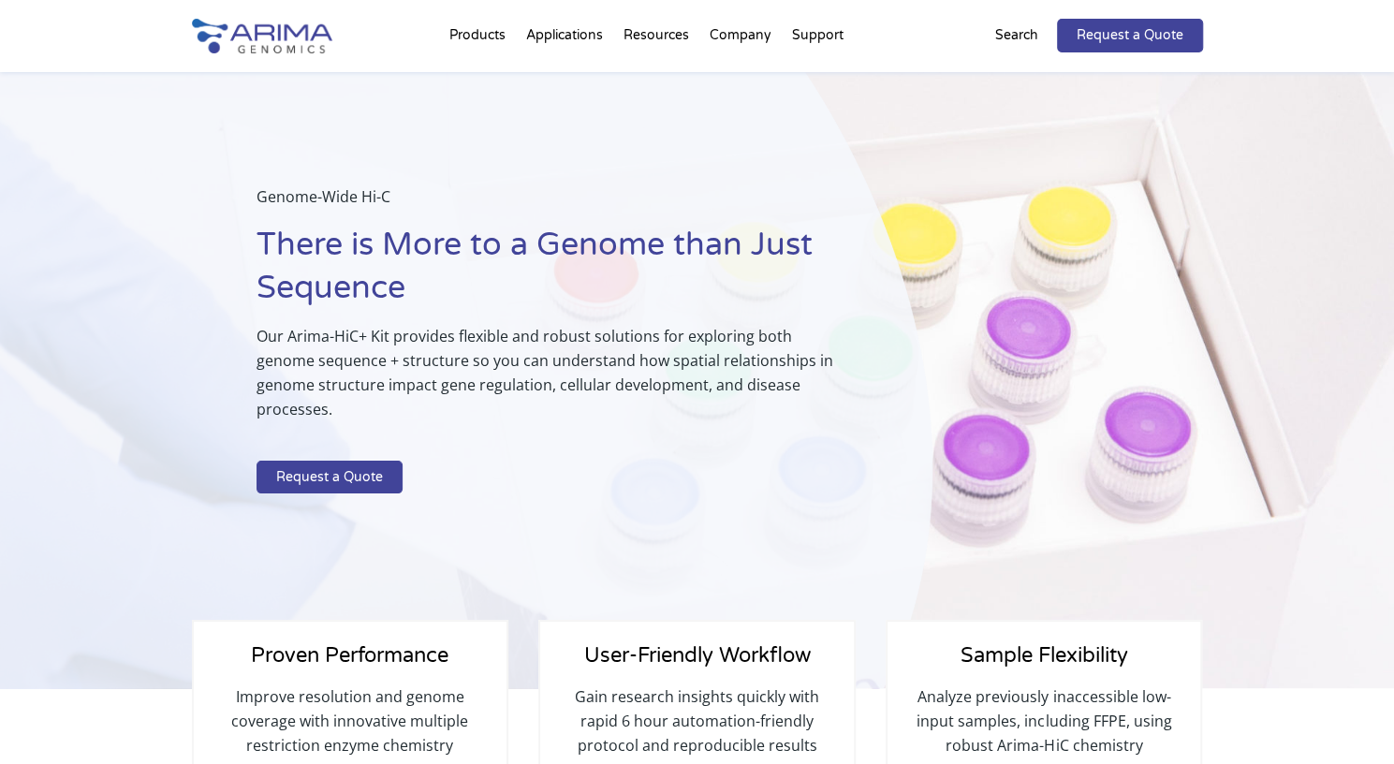
select select "Other/Non-US"
select select "[GEOGRAPHIC_DATA]"
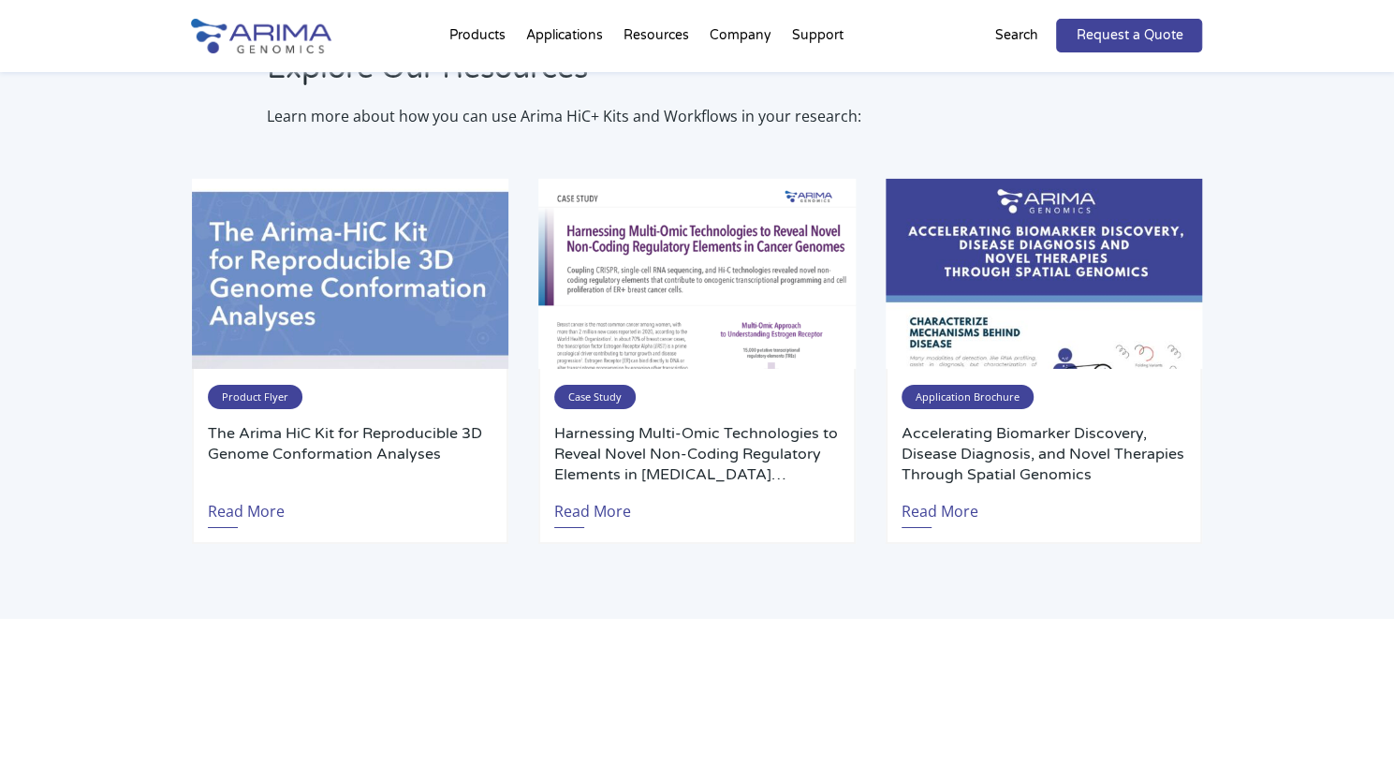
scroll to position [3630, 0]
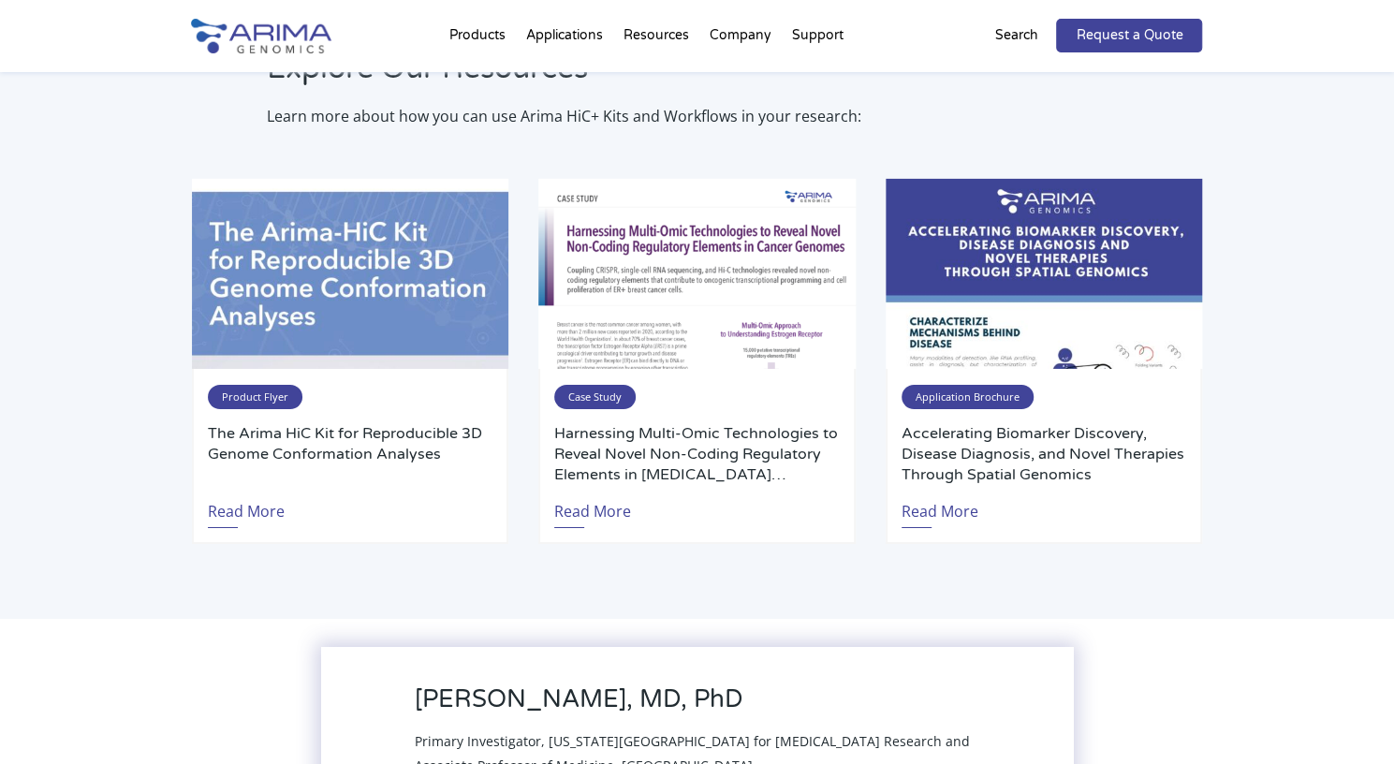
drag, startPoint x: 1407, startPoint y: 92, endPoint x: 1382, endPoint y: 527, distance: 436.1
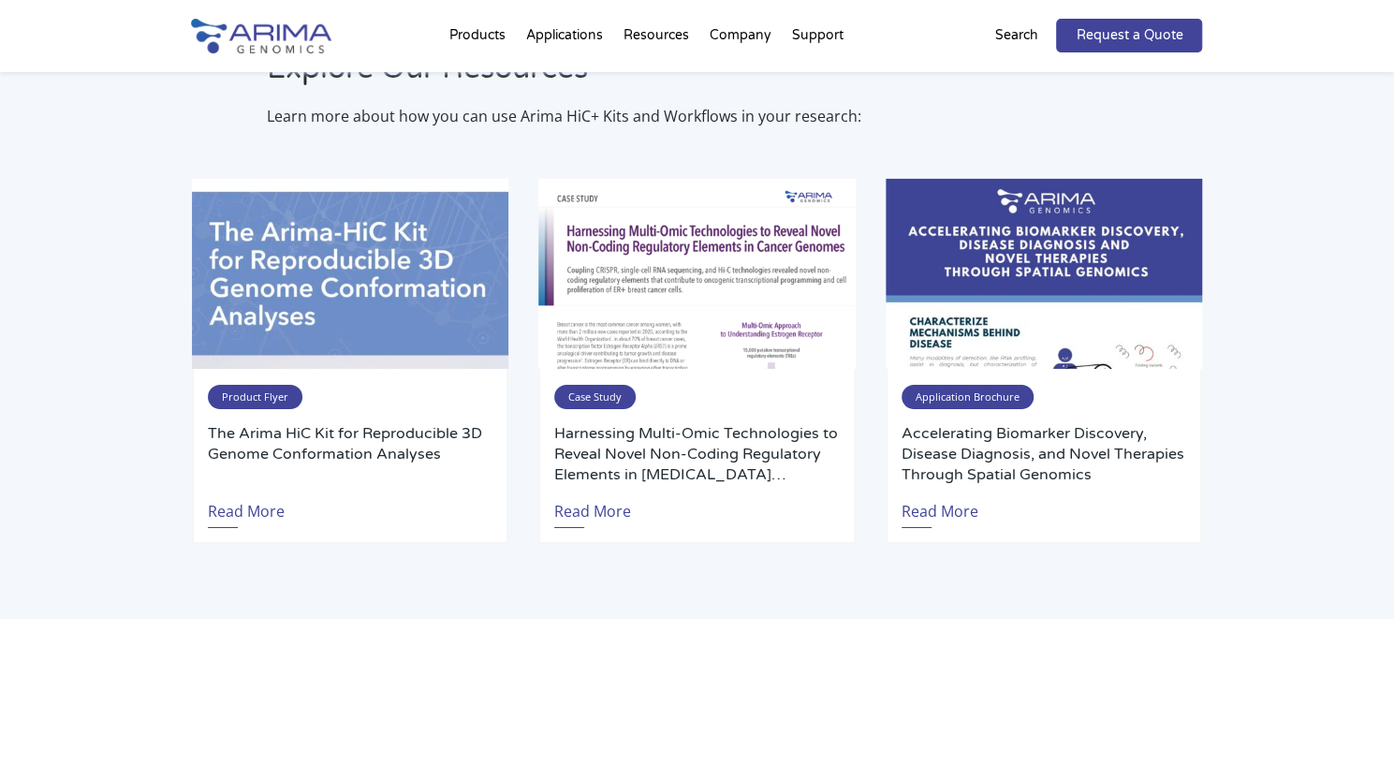
scroll to position [3627, 0]
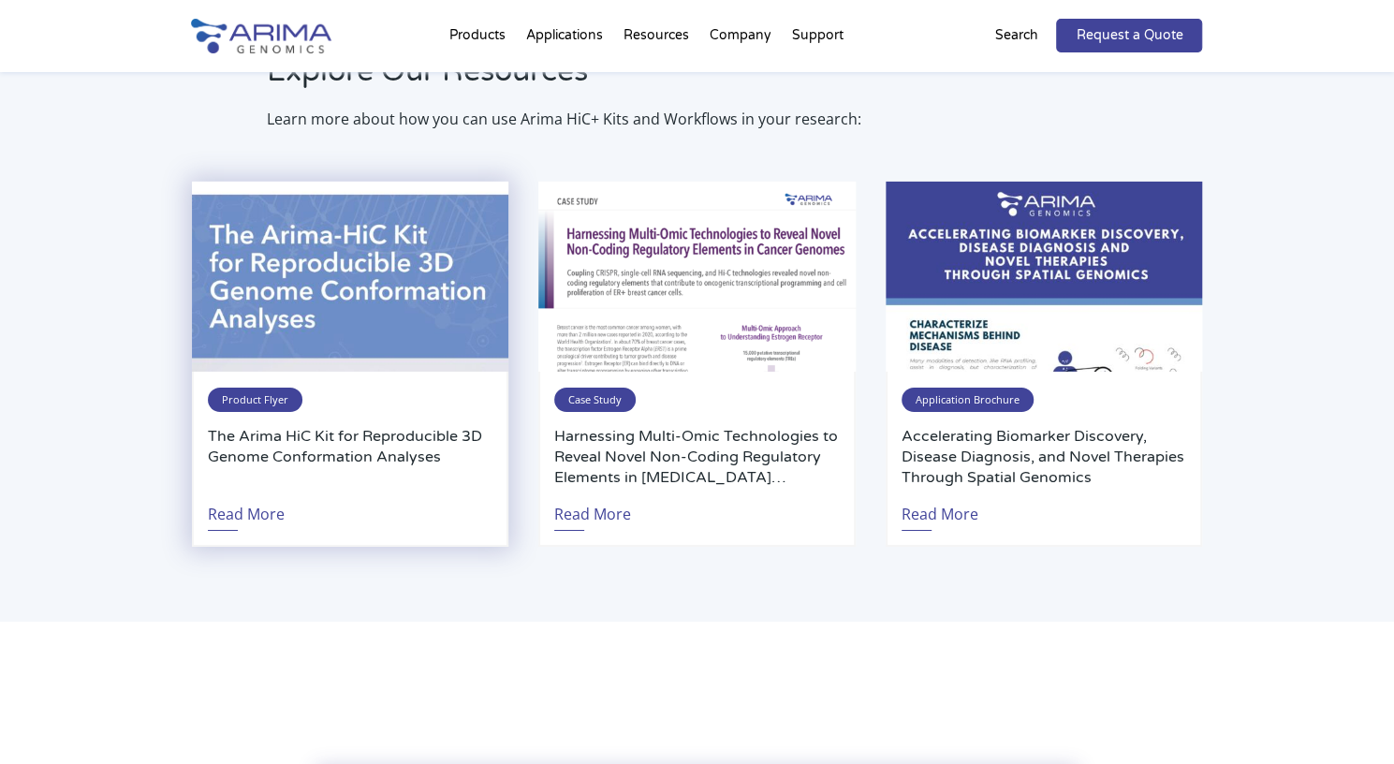
click at [275, 395] on span "Product Flyer" at bounding box center [255, 400] width 95 height 24
click at [257, 509] on link "Read More" at bounding box center [246, 509] width 77 height 43
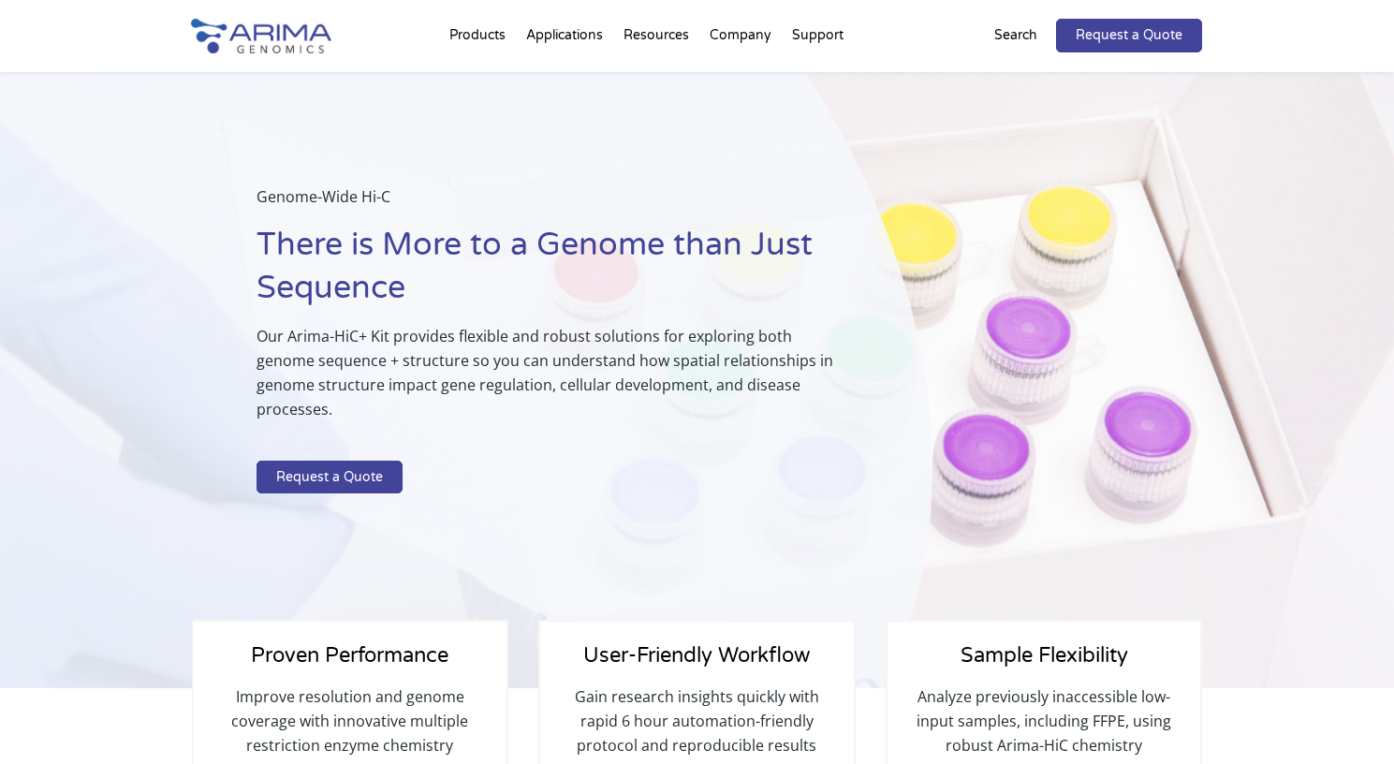
scroll to position [3069, 0]
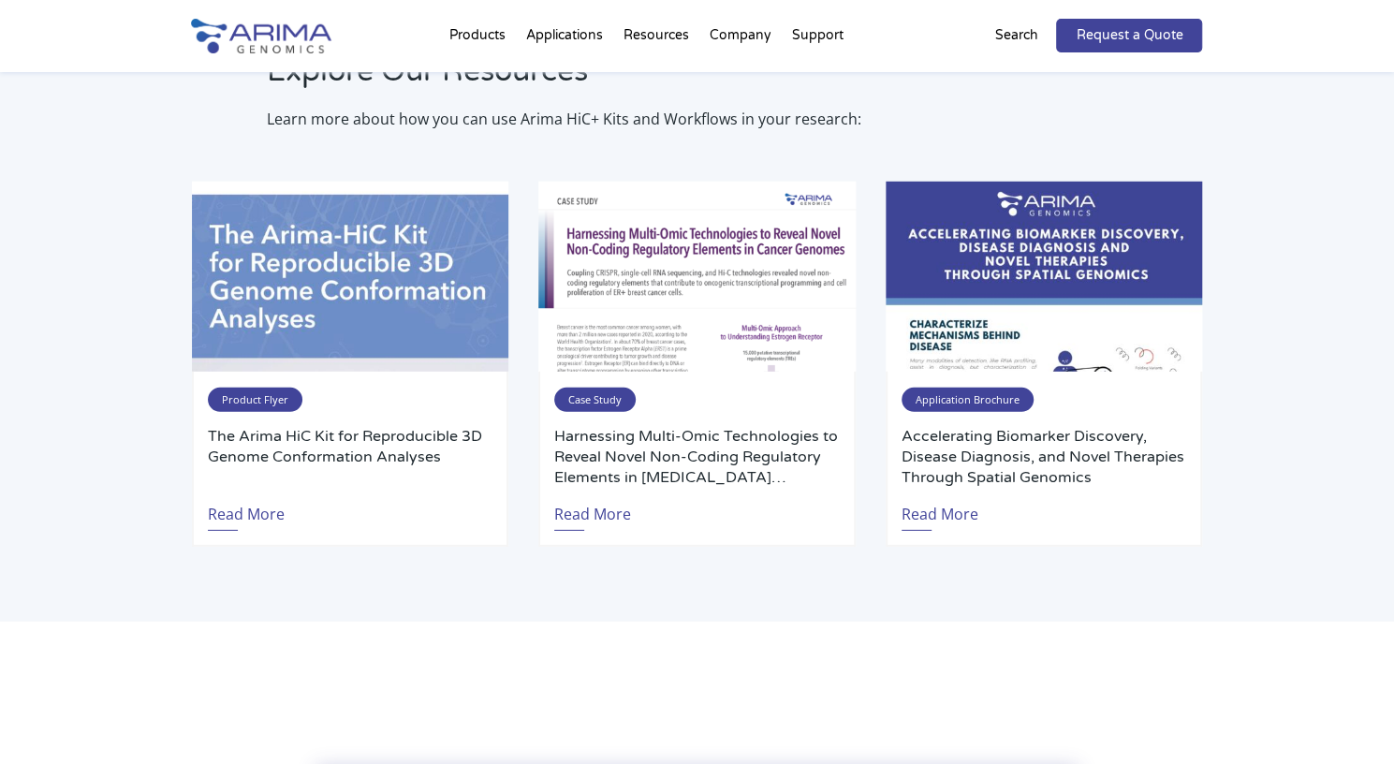
select select "Other/Non-US"
select select "[GEOGRAPHIC_DATA]"
